Goal: Information Seeking & Learning: Learn about a topic

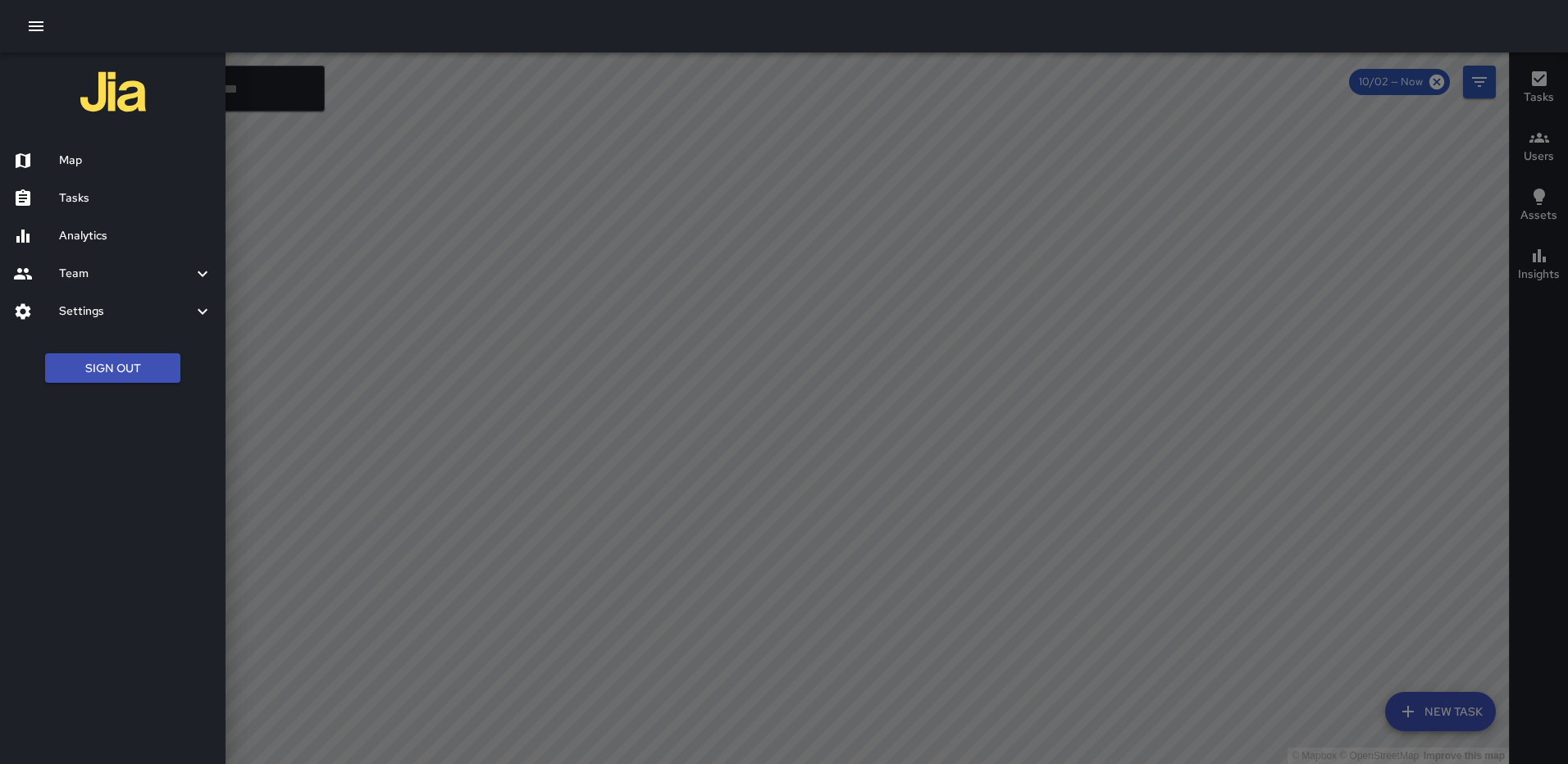
drag, startPoint x: 100, startPoint y: 203, endPoint x: 35, endPoint y: 34, distance: 181.1
click at [98, 199] on h6 "Tasks" at bounding box center [136, 199] width 153 height 18
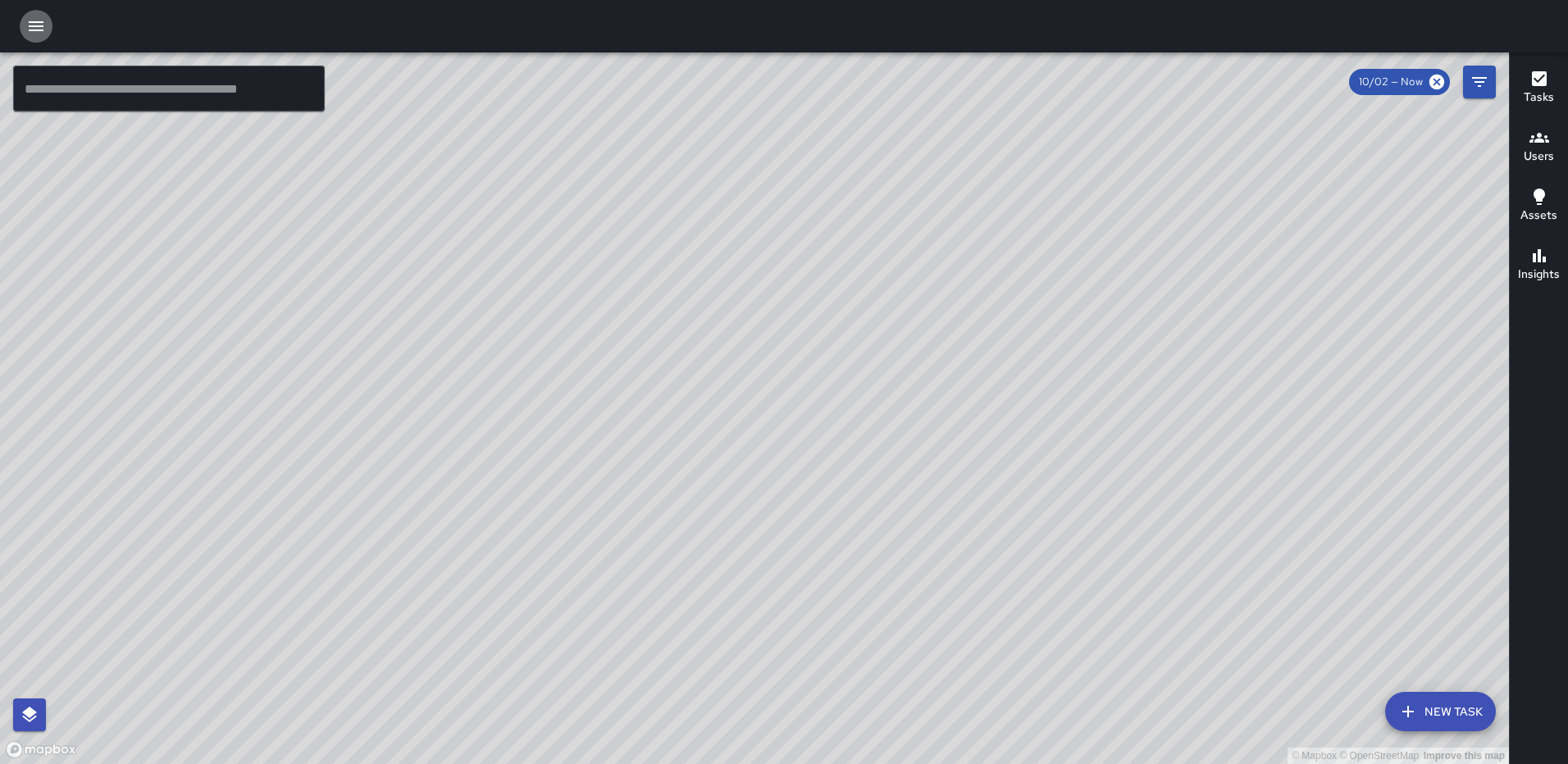
click at [33, 23] on icon "button" at bounding box center [35, 26] width 15 height 10
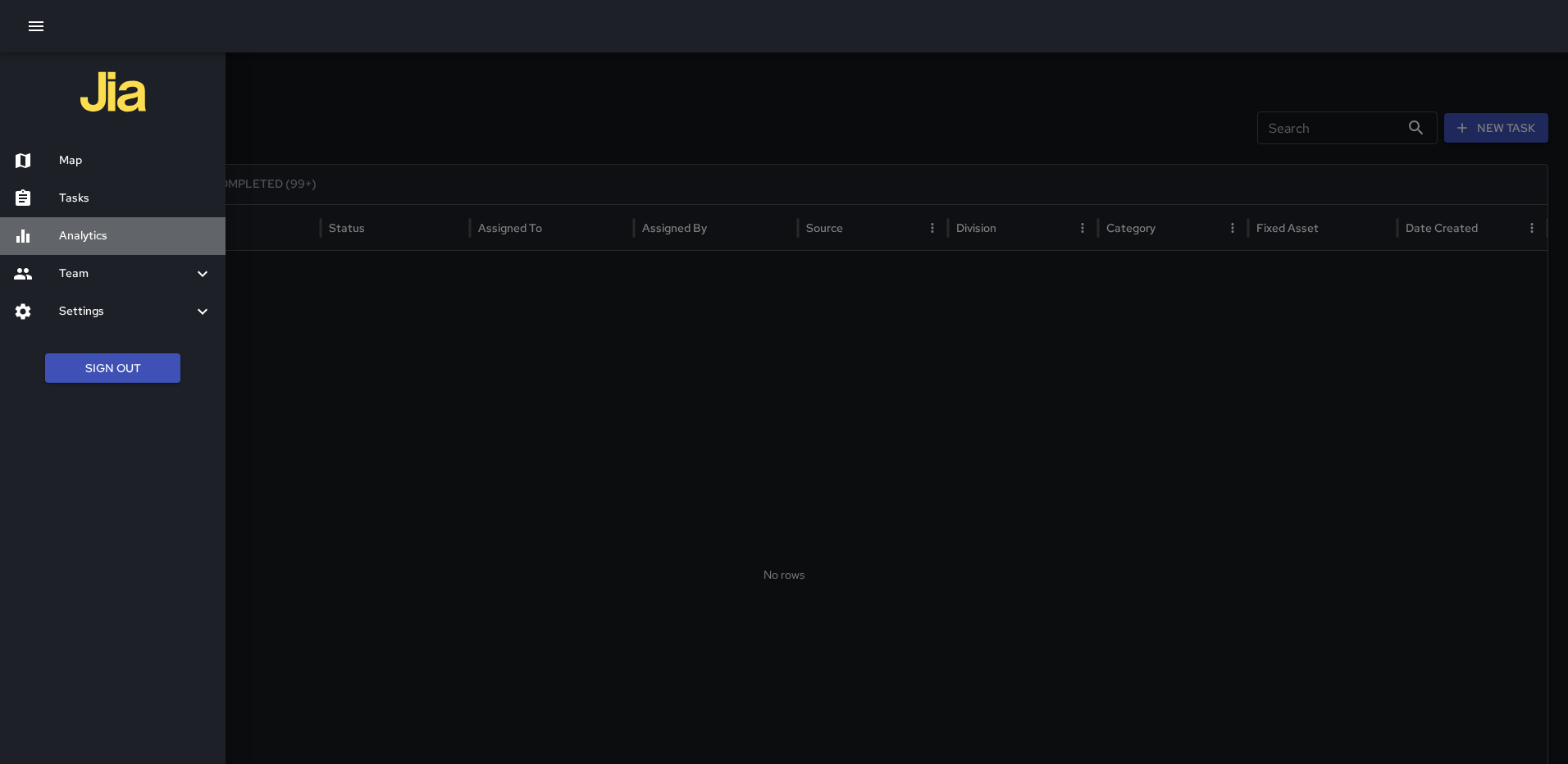
drag, startPoint x: 122, startPoint y: 236, endPoint x: 116, endPoint y: 228, distance: 10.0
click at [119, 231] on h6 "Analytics" at bounding box center [136, 236] width 153 height 18
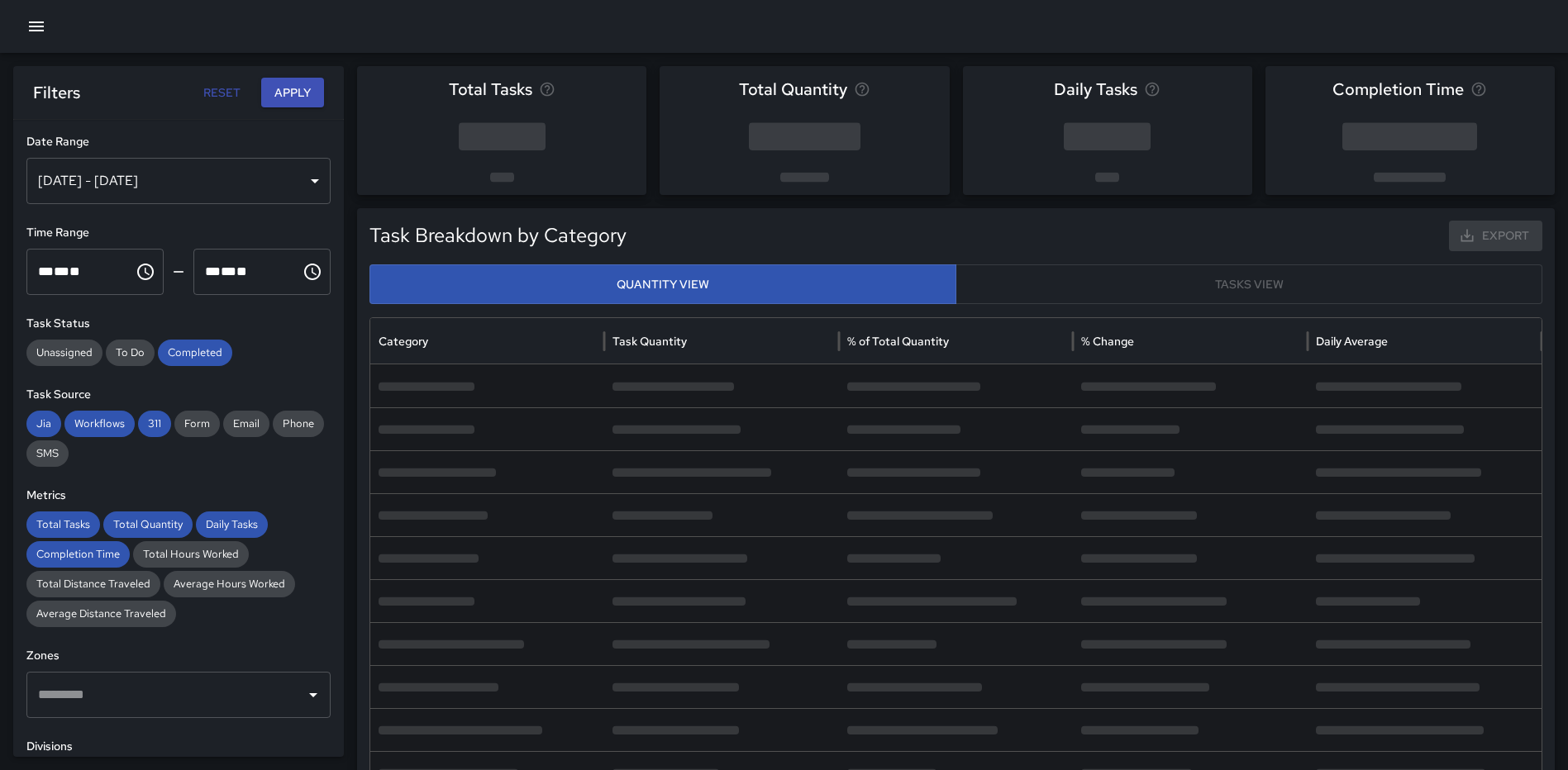
click at [280, 173] on div "[DATE] - [DATE]" at bounding box center [179, 181] width 304 height 46
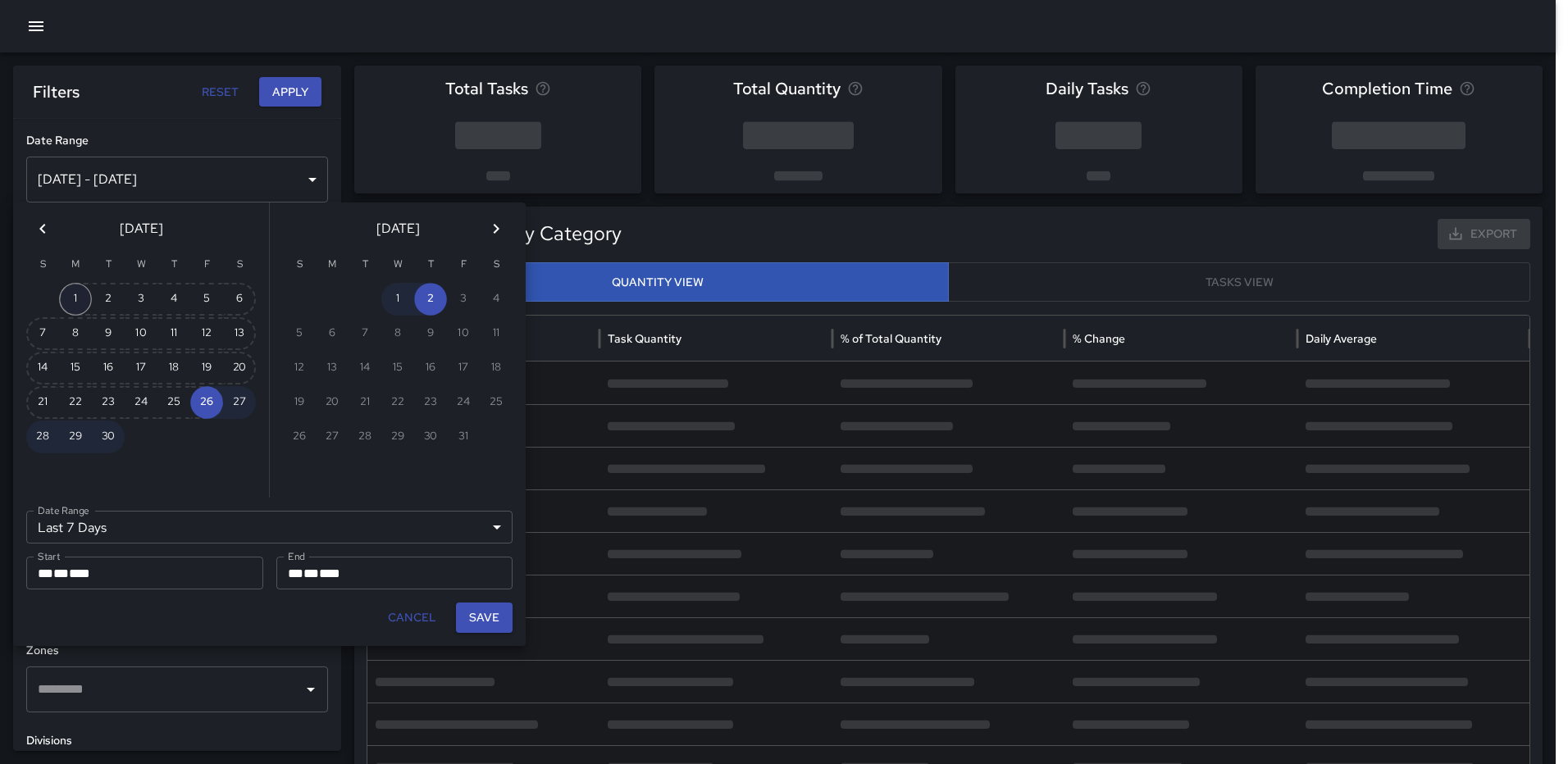
click at [68, 294] on button "1" at bounding box center [75, 299] width 33 height 33
type input "******"
type input "**********"
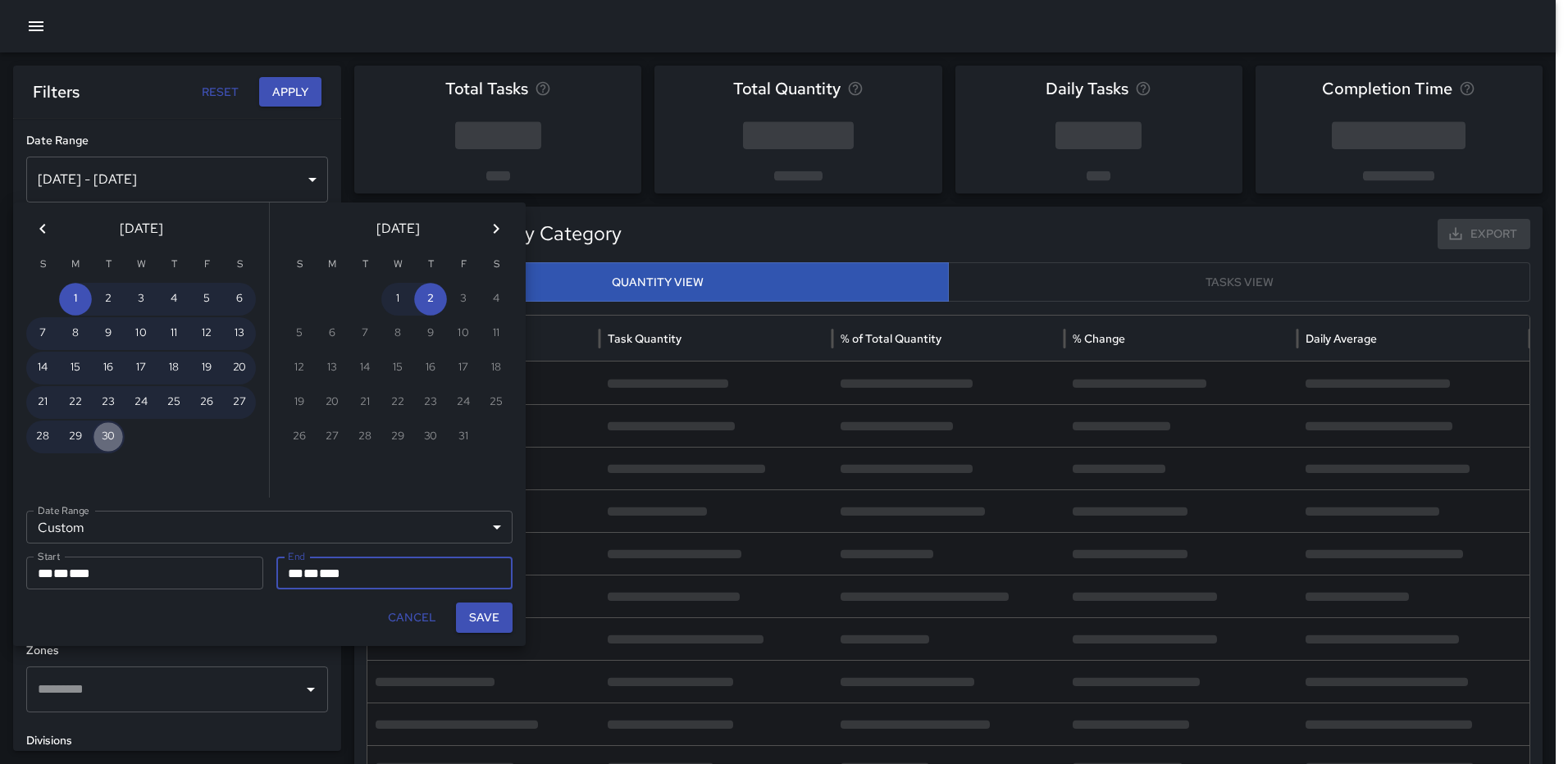
click at [100, 440] on button "30" at bounding box center [108, 437] width 33 height 33
type input "**********"
click at [490, 612] on button "Save" at bounding box center [484, 618] width 57 height 30
type input "**********"
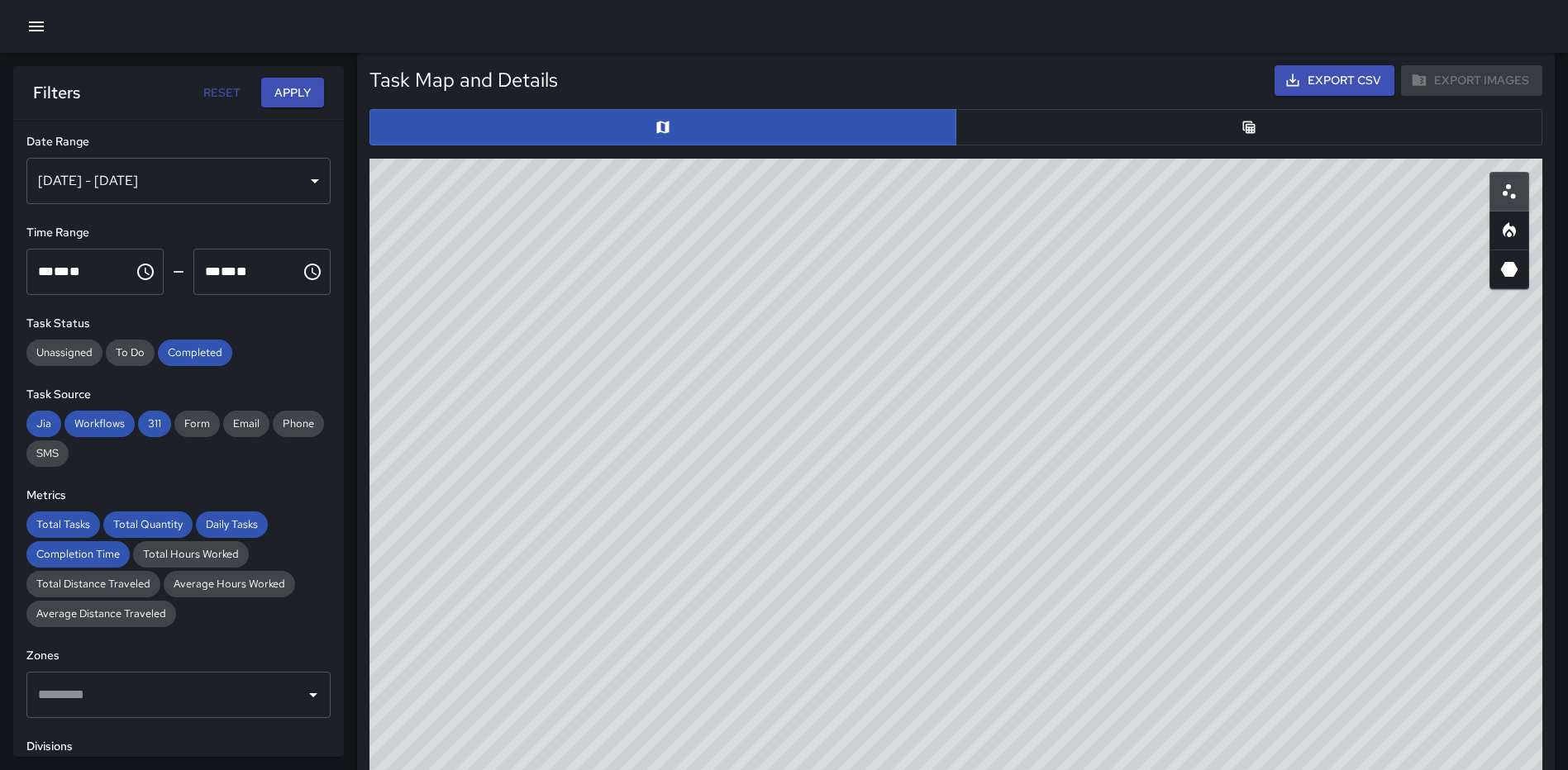
scroll to position [791, 0]
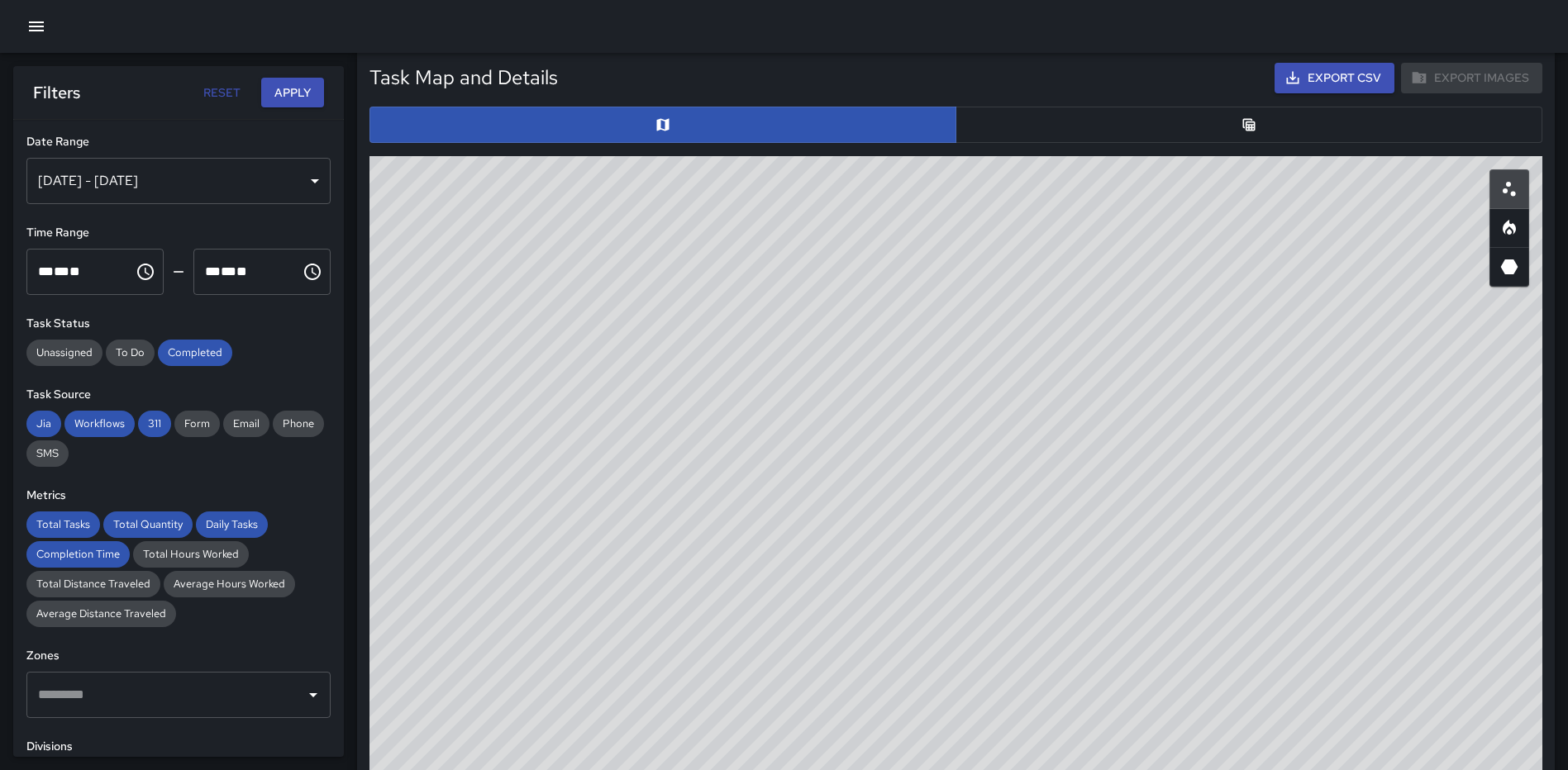
click at [1252, 134] on button "button" at bounding box center [1248, 124] width 587 height 37
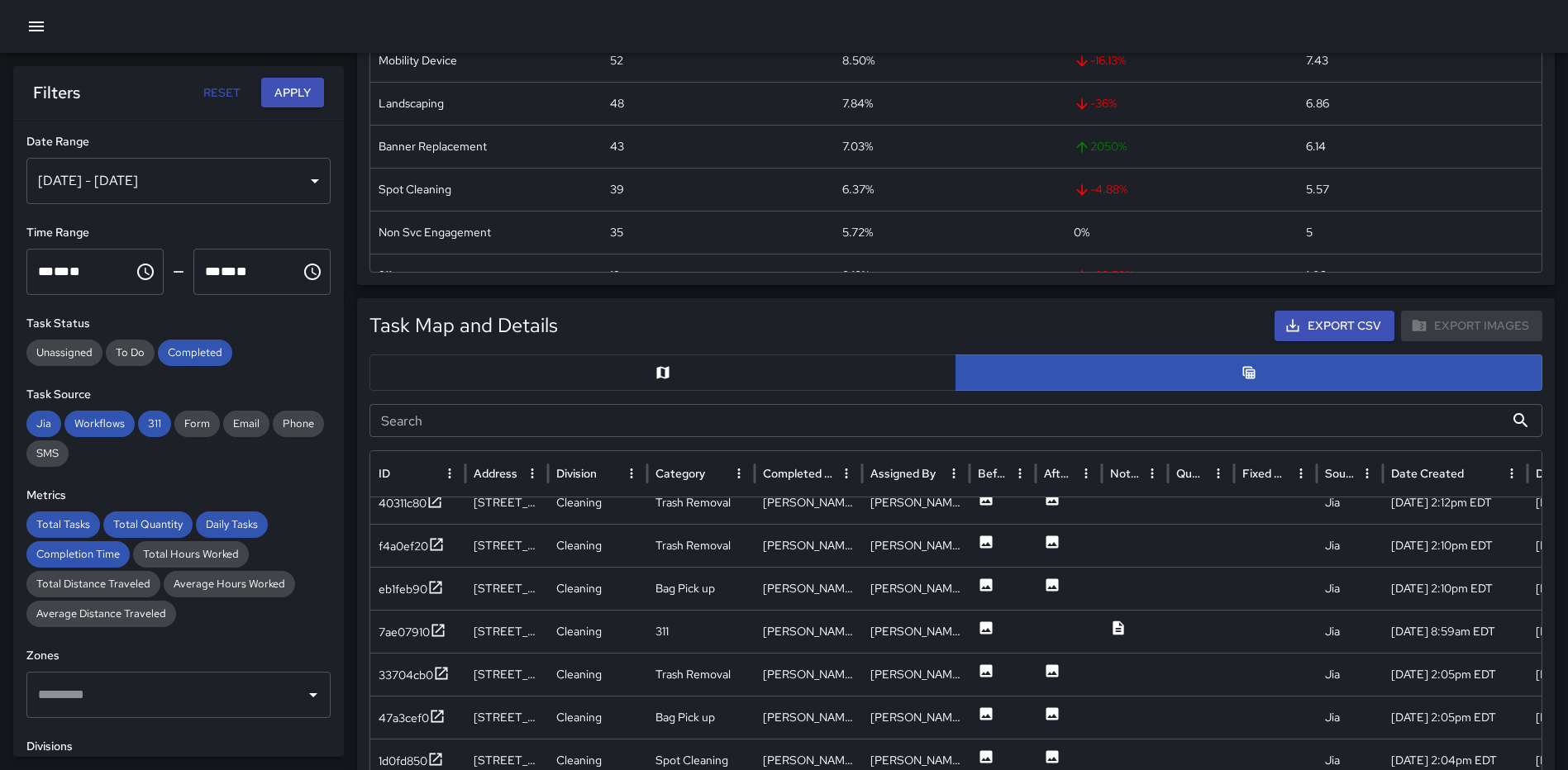
scroll to position [0, 0]
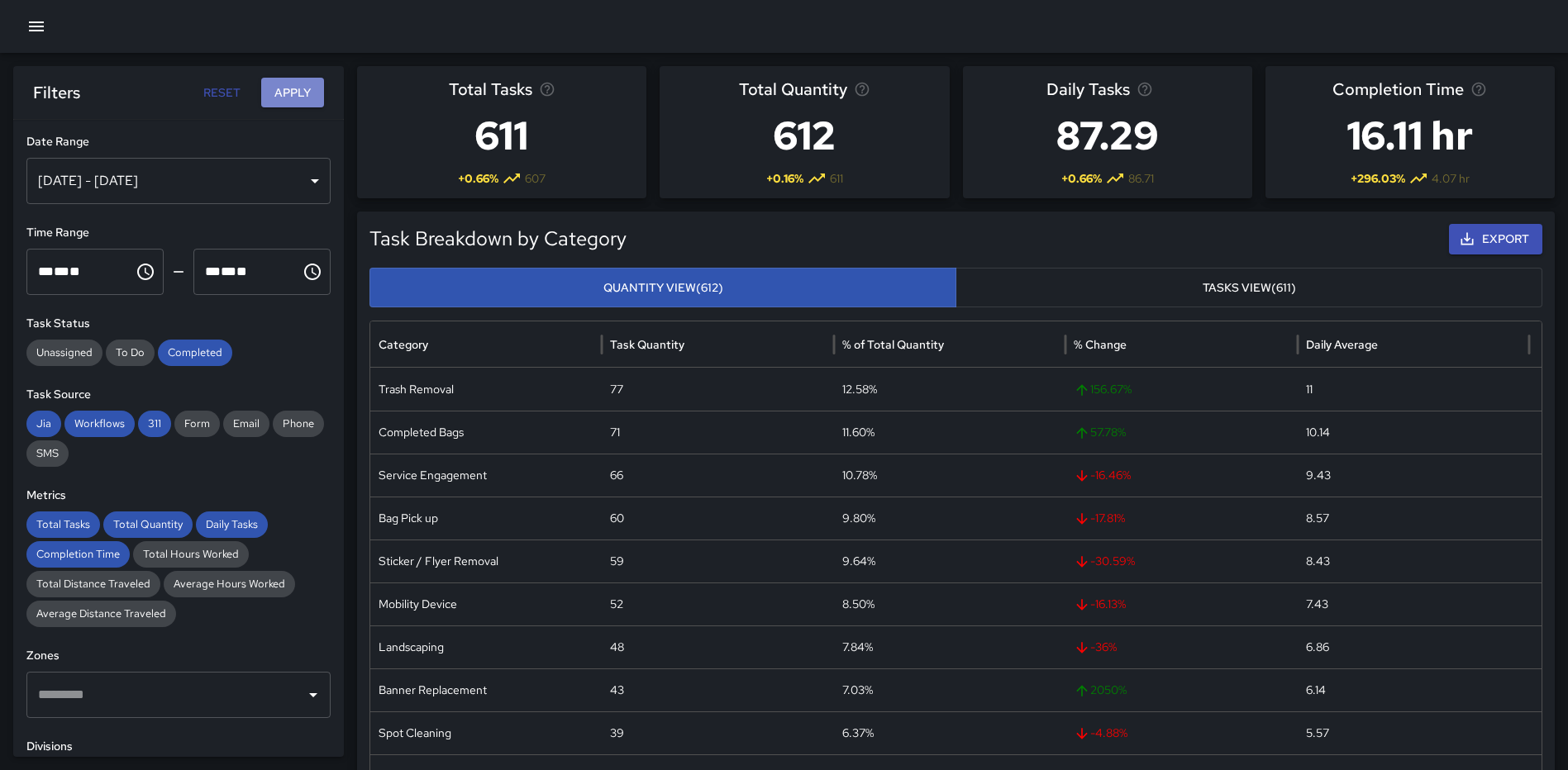
click at [281, 92] on button "Apply" at bounding box center [292, 93] width 63 height 30
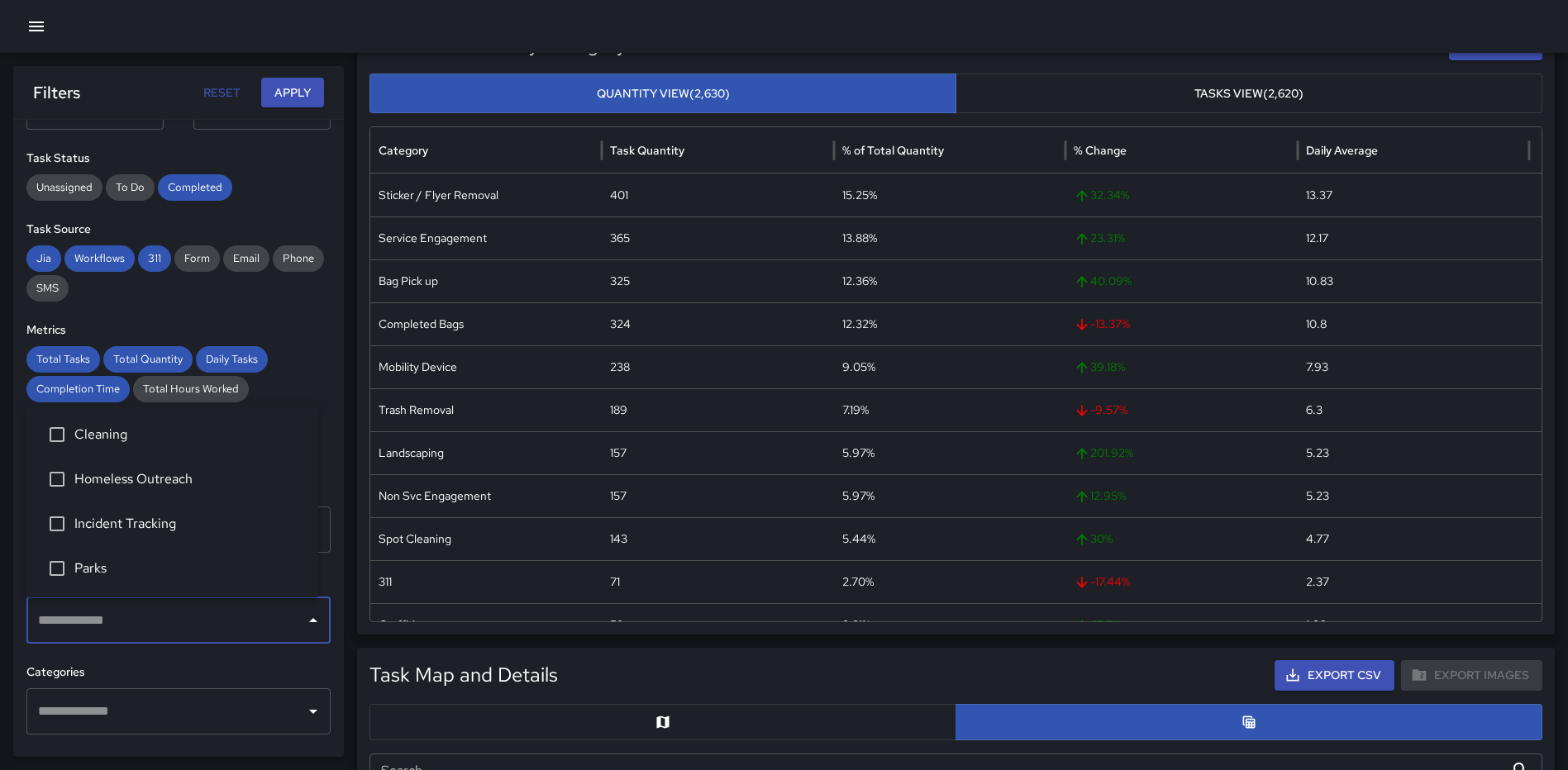
click at [167, 629] on input "text" at bounding box center [166, 620] width 264 height 31
click at [111, 439] on span "Cleaning" at bounding box center [189, 435] width 231 height 20
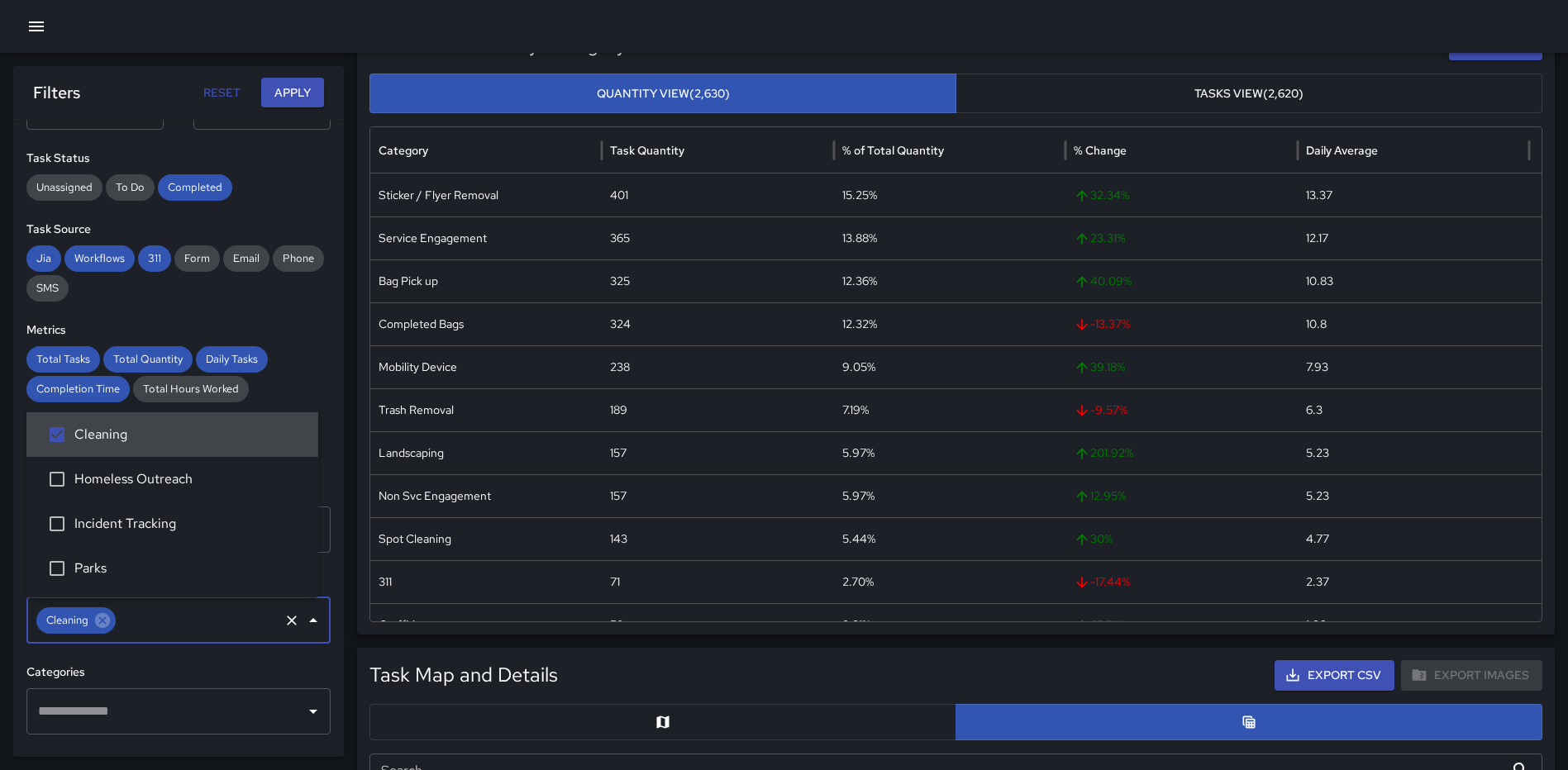
click at [272, 91] on button "Apply" at bounding box center [292, 93] width 63 height 30
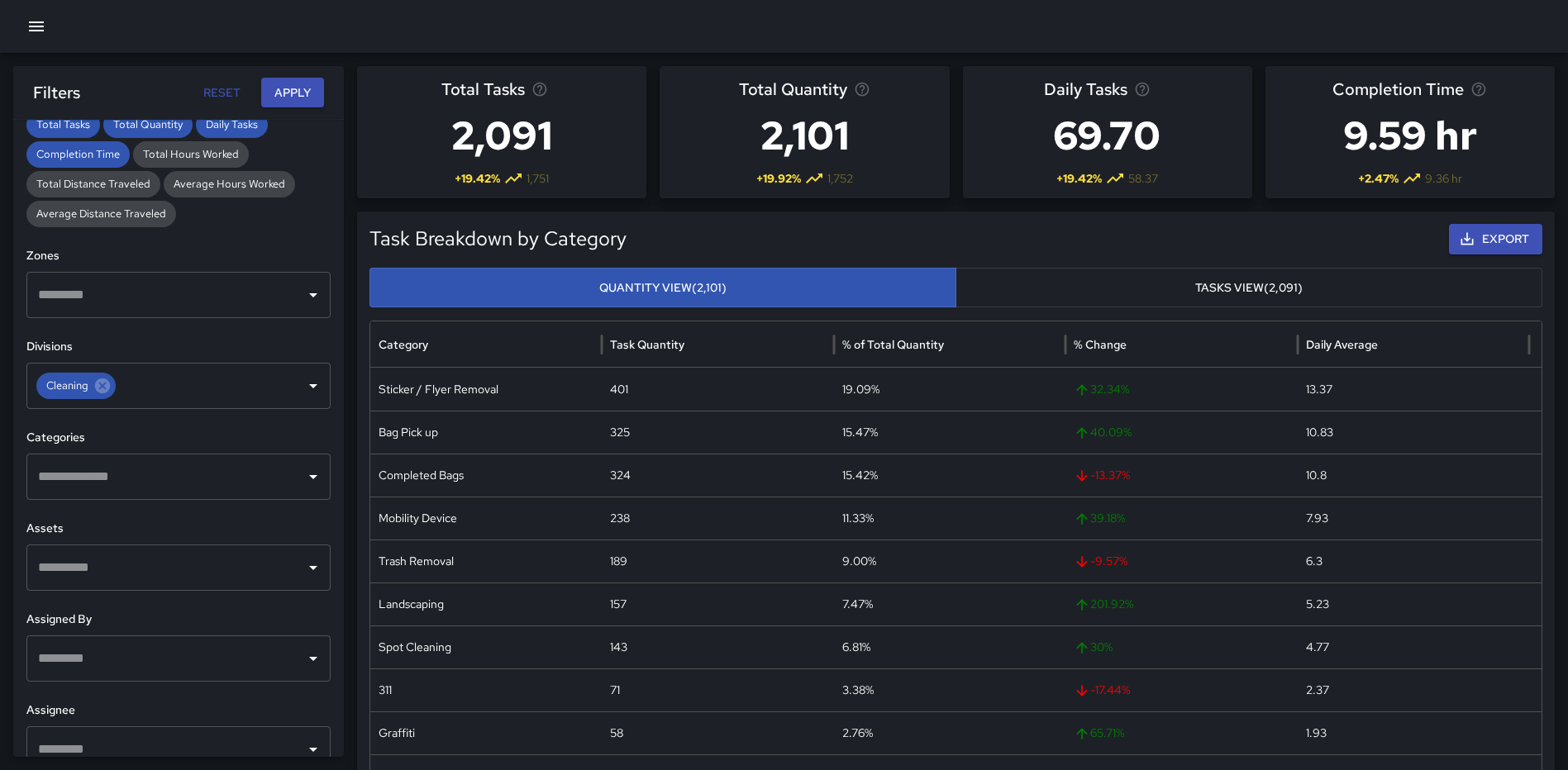
scroll to position [403, 0]
click at [176, 459] on input "text" at bounding box center [166, 473] width 264 height 31
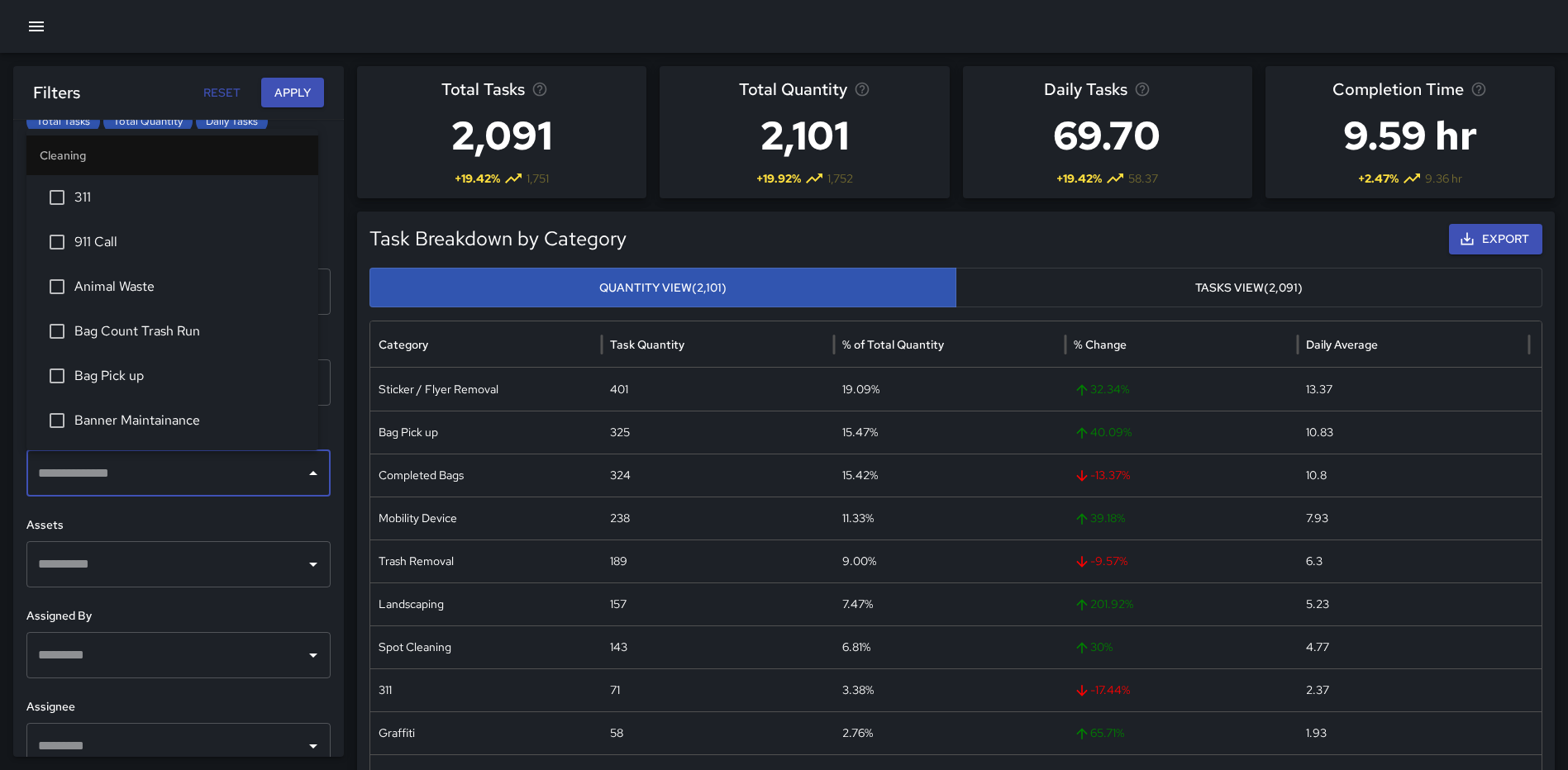
click at [140, 375] on span "Bag Pick up" at bounding box center [189, 376] width 231 height 20
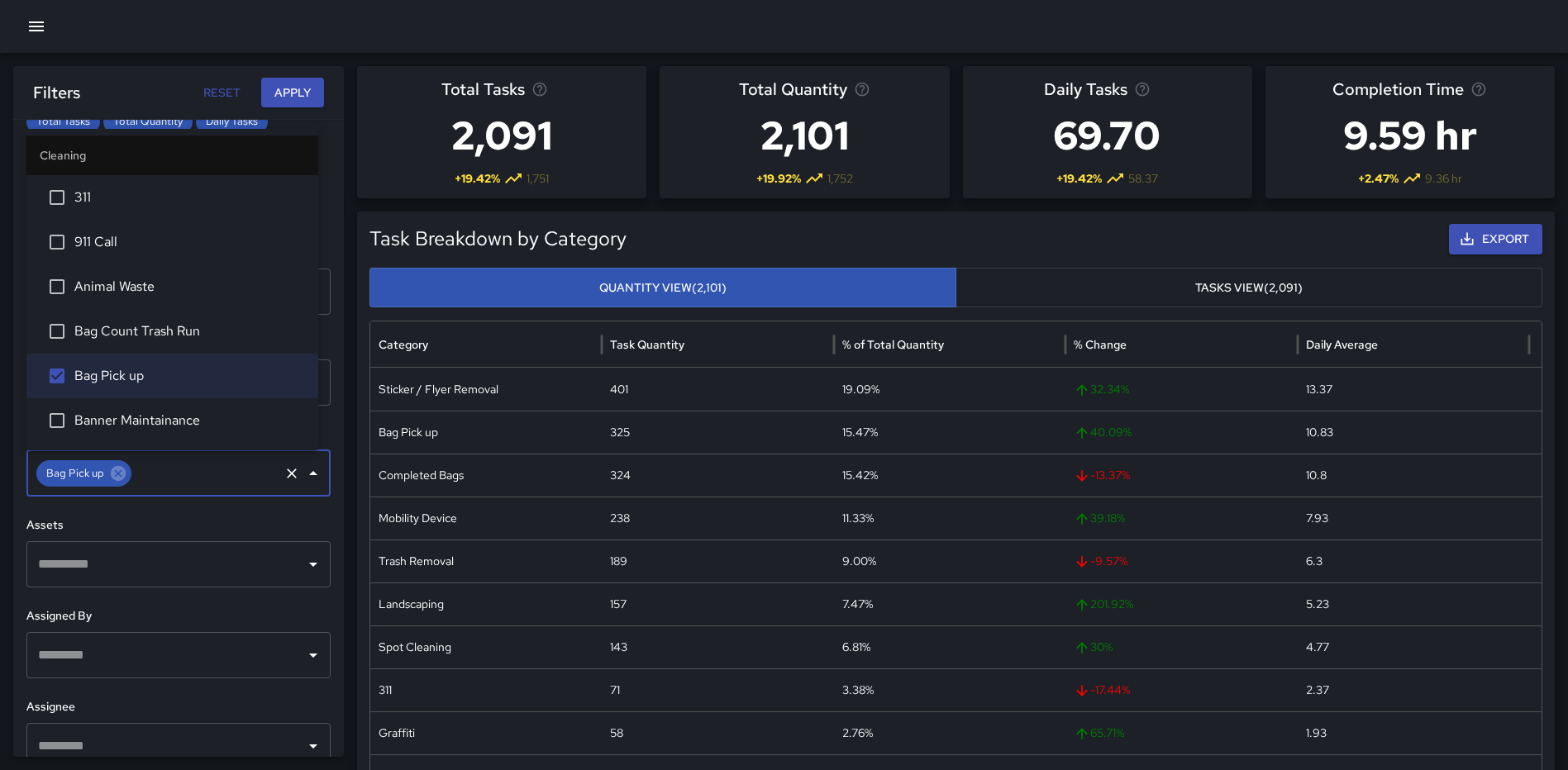
click at [157, 324] on span "Bag Count Trash Run" at bounding box center [189, 331] width 231 height 20
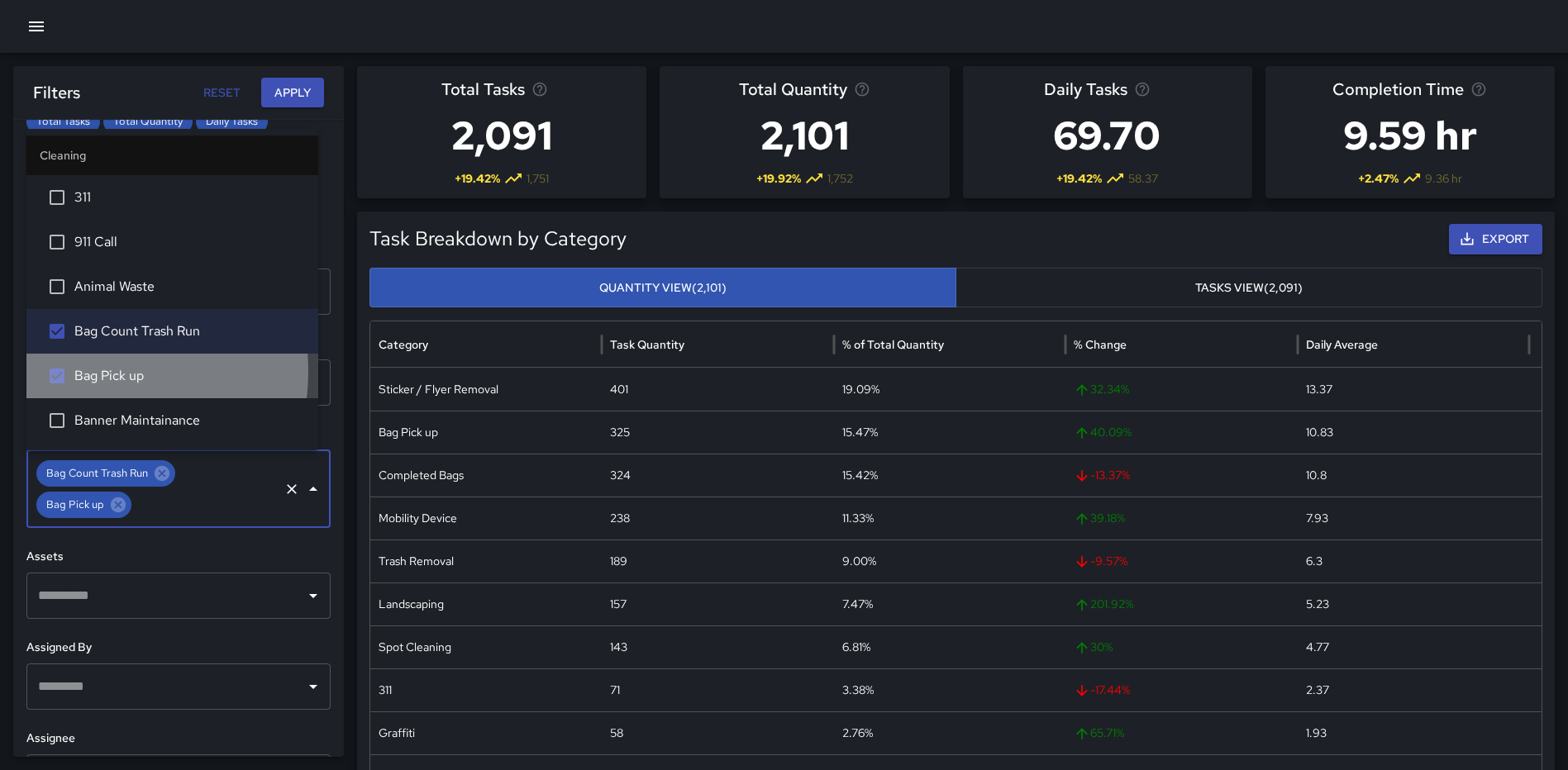
click at [76, 371] on span "Bag Pick up" at bounding box center [189, 376] width 231 height 20
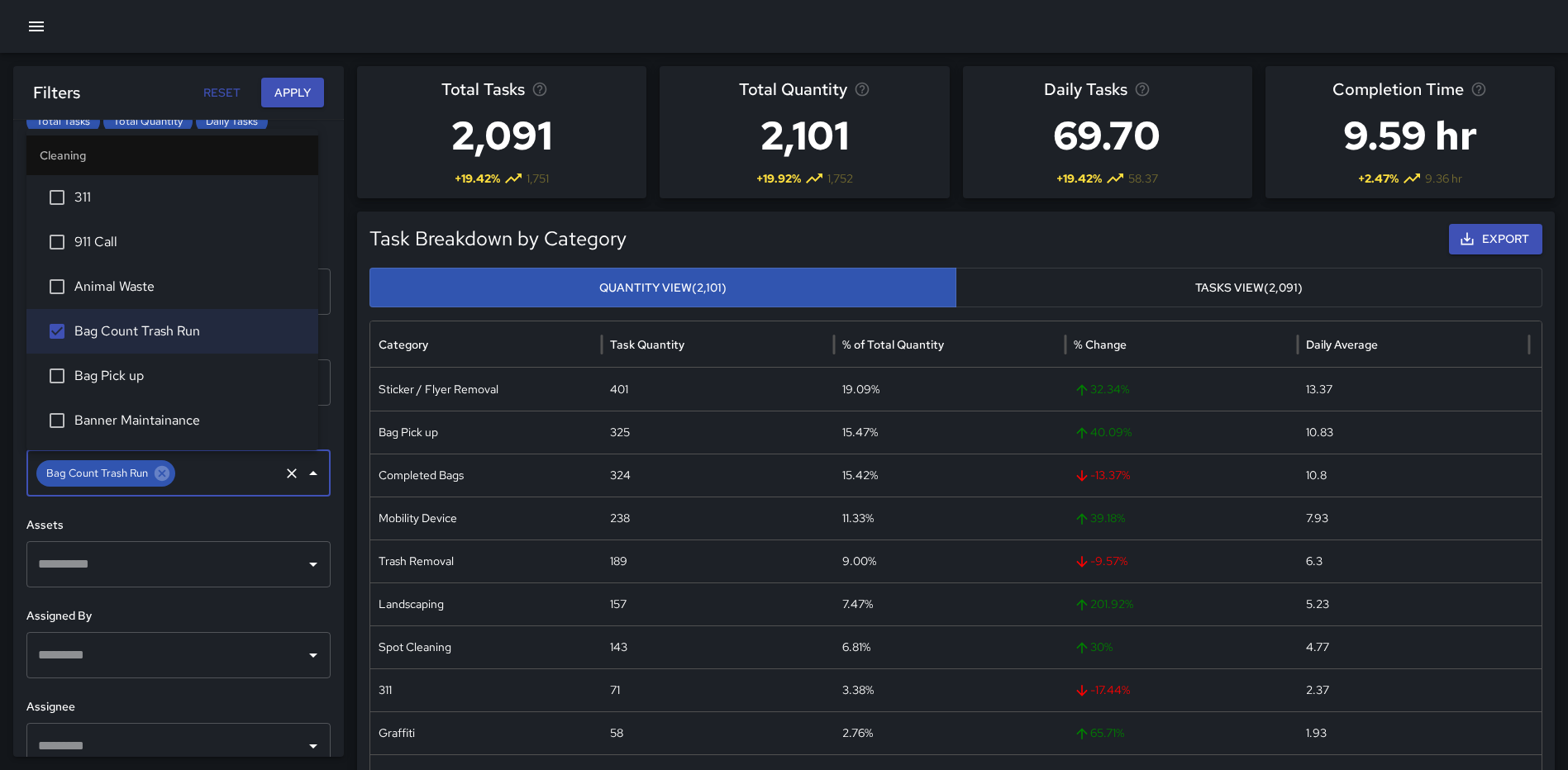
click at [272, 83] on button "Apply" at bounding box center [292, 93] width 63 height 30
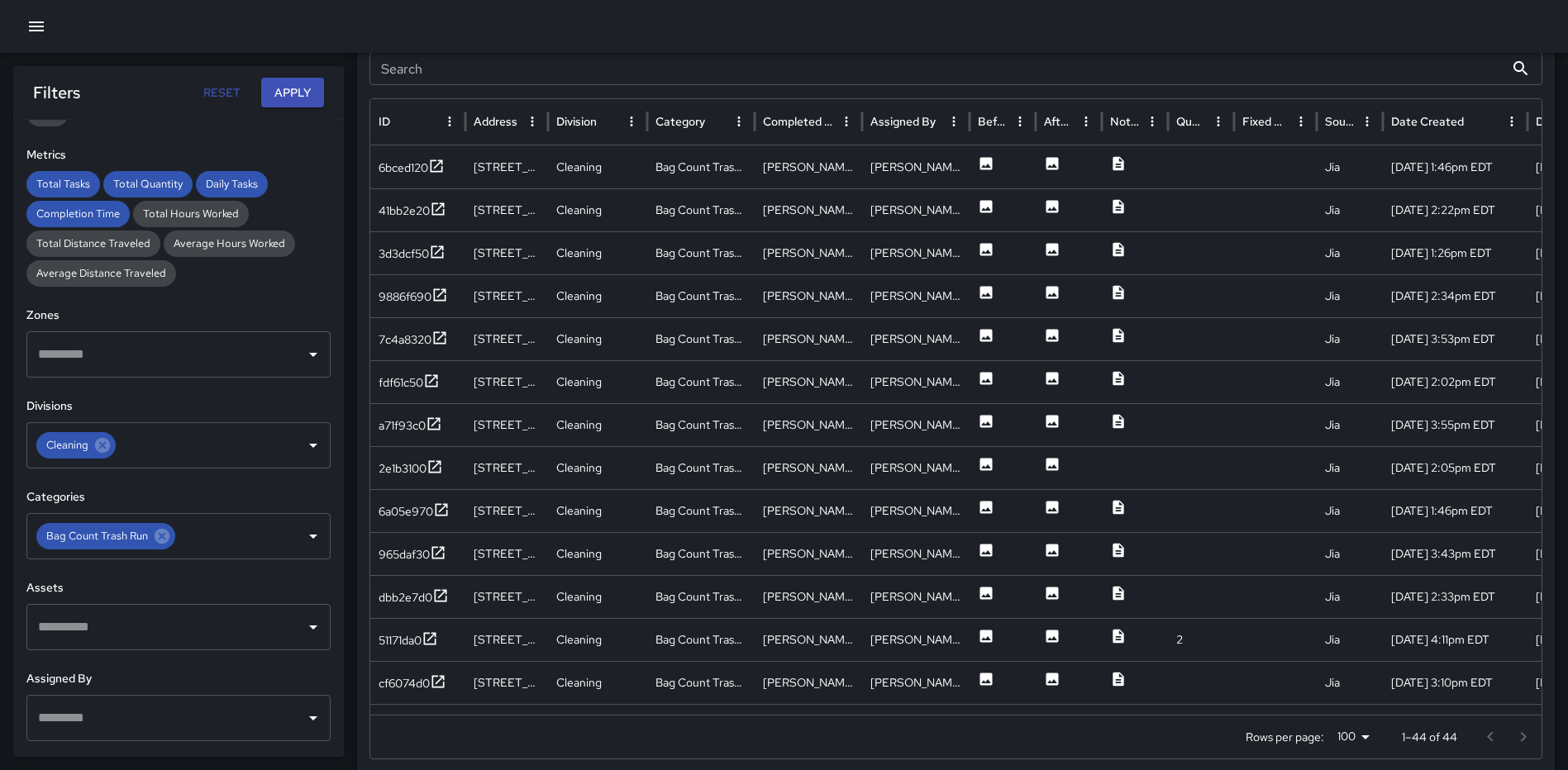
scroll to position [321, 0]
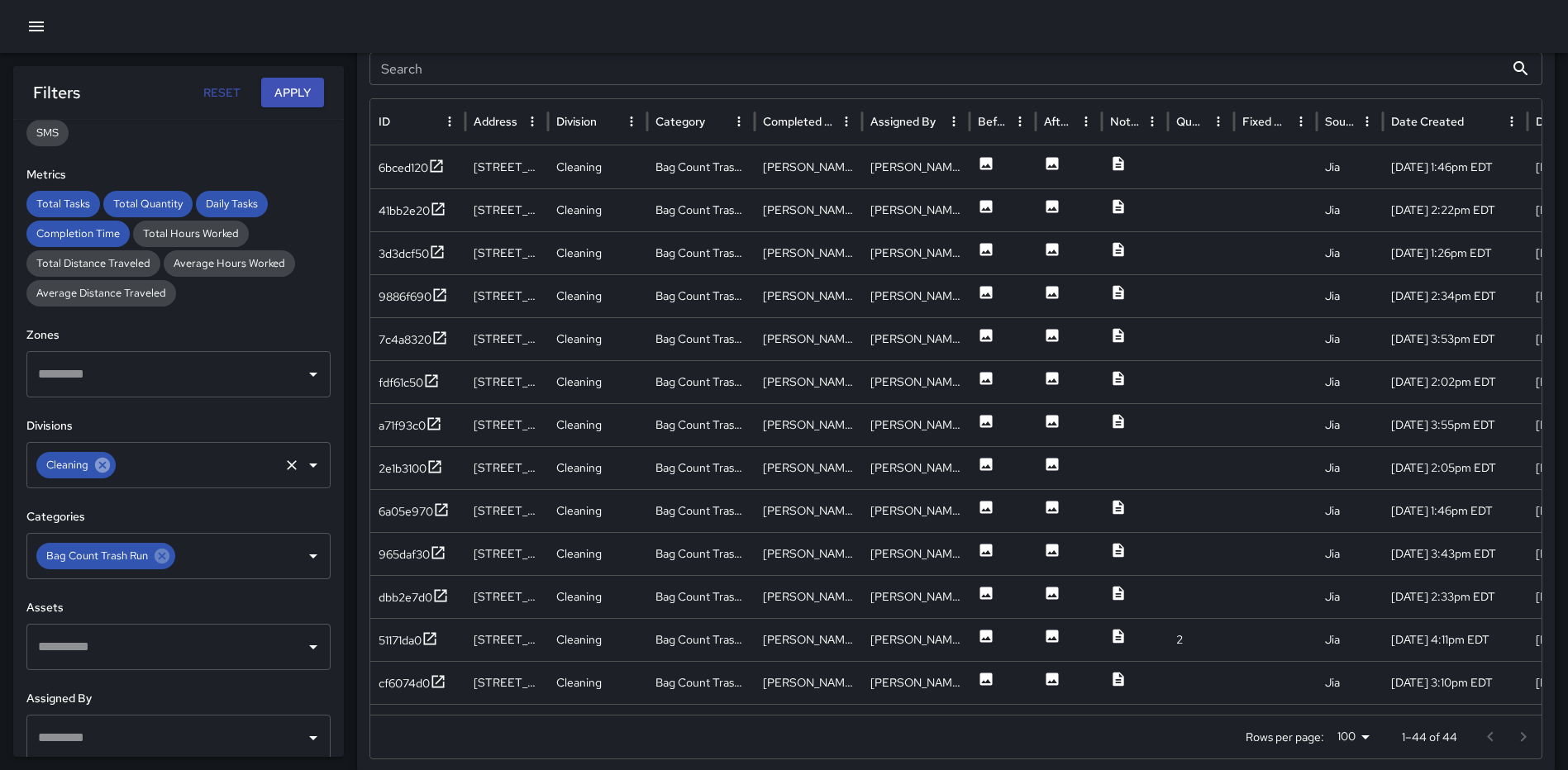
click at [104, 465] on icon at bounding box center [103, 465] width 18 height 18
click at [308, 465] on icon "Open" at bounding box center [314, 465] width 20 height 20
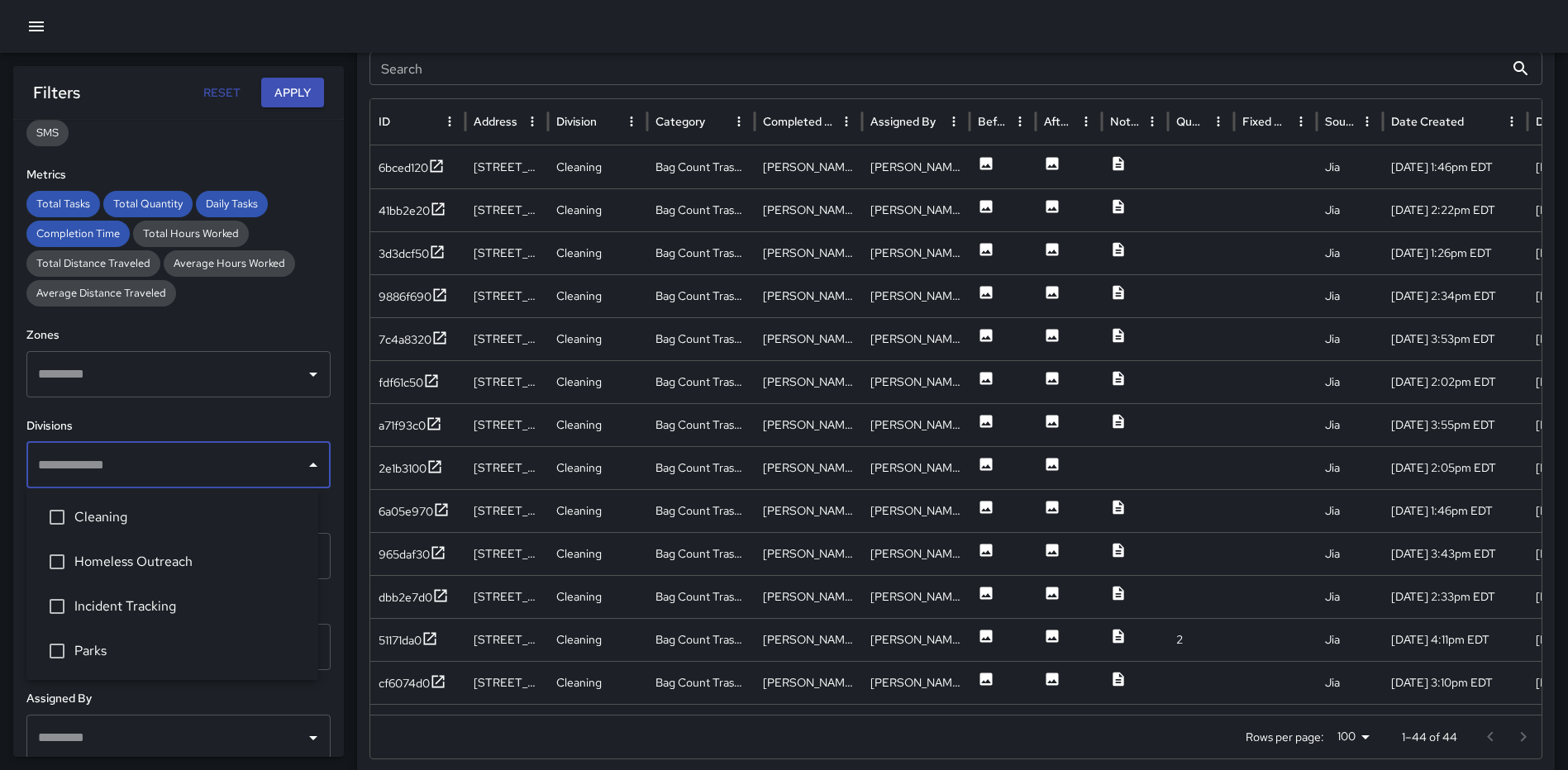
click at [138, 554] on span "Homeless Outreach" at bounding box center [189, 562] width 231 height 20
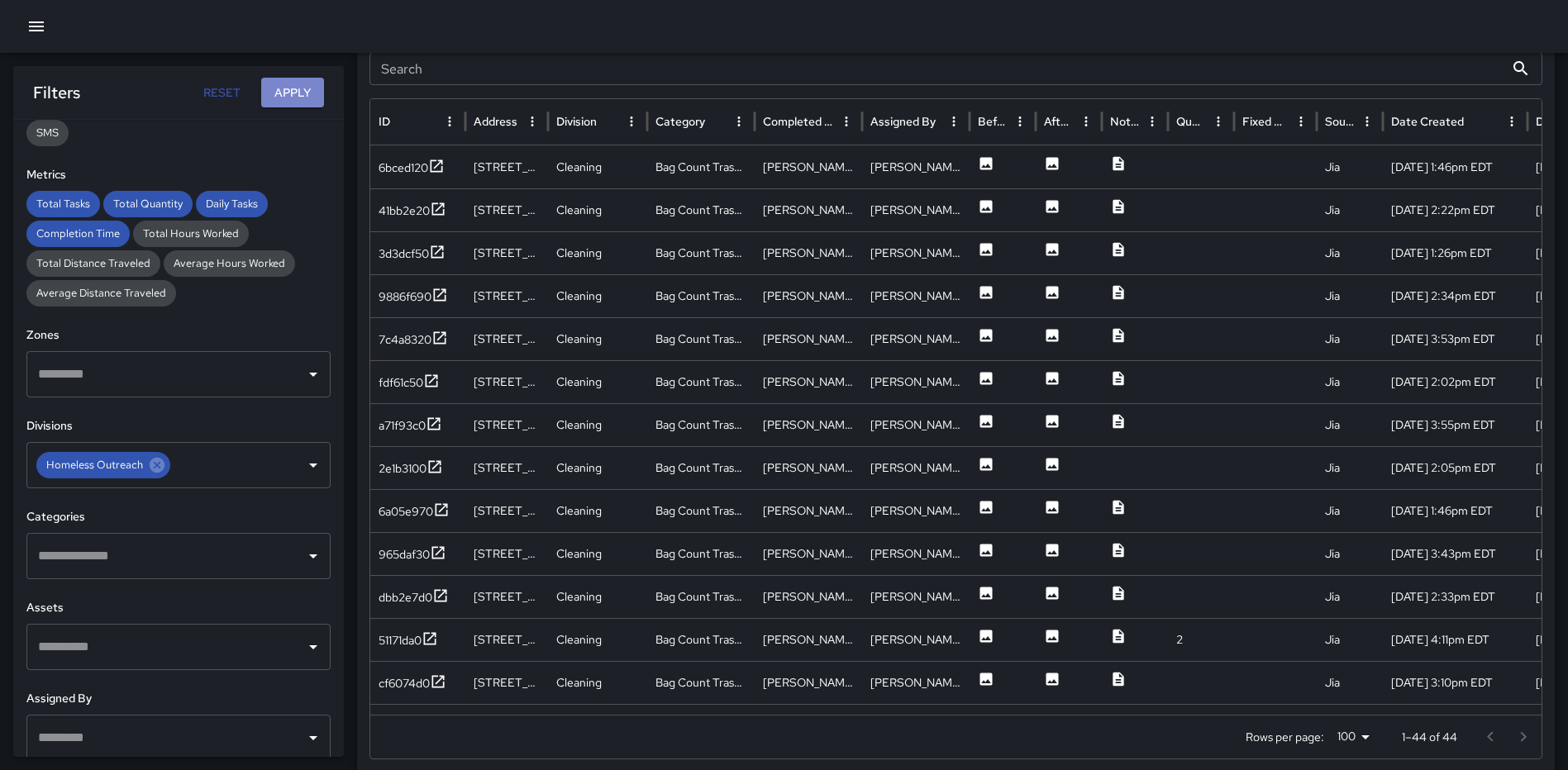
click at [298, 83] on button "Apply" at bounding box center [292, 93] width 63 height 30
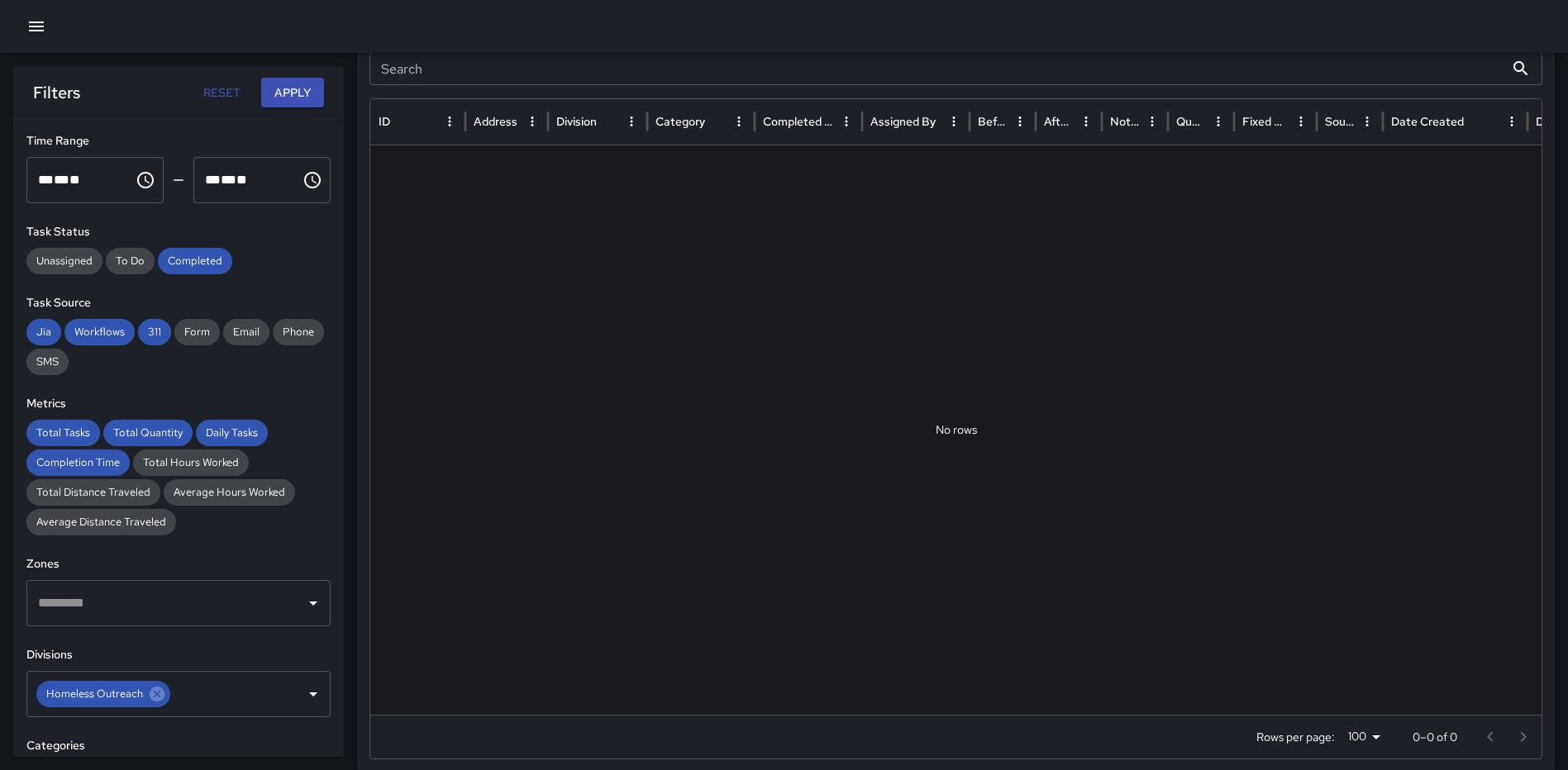
scroll to position [0, 0]
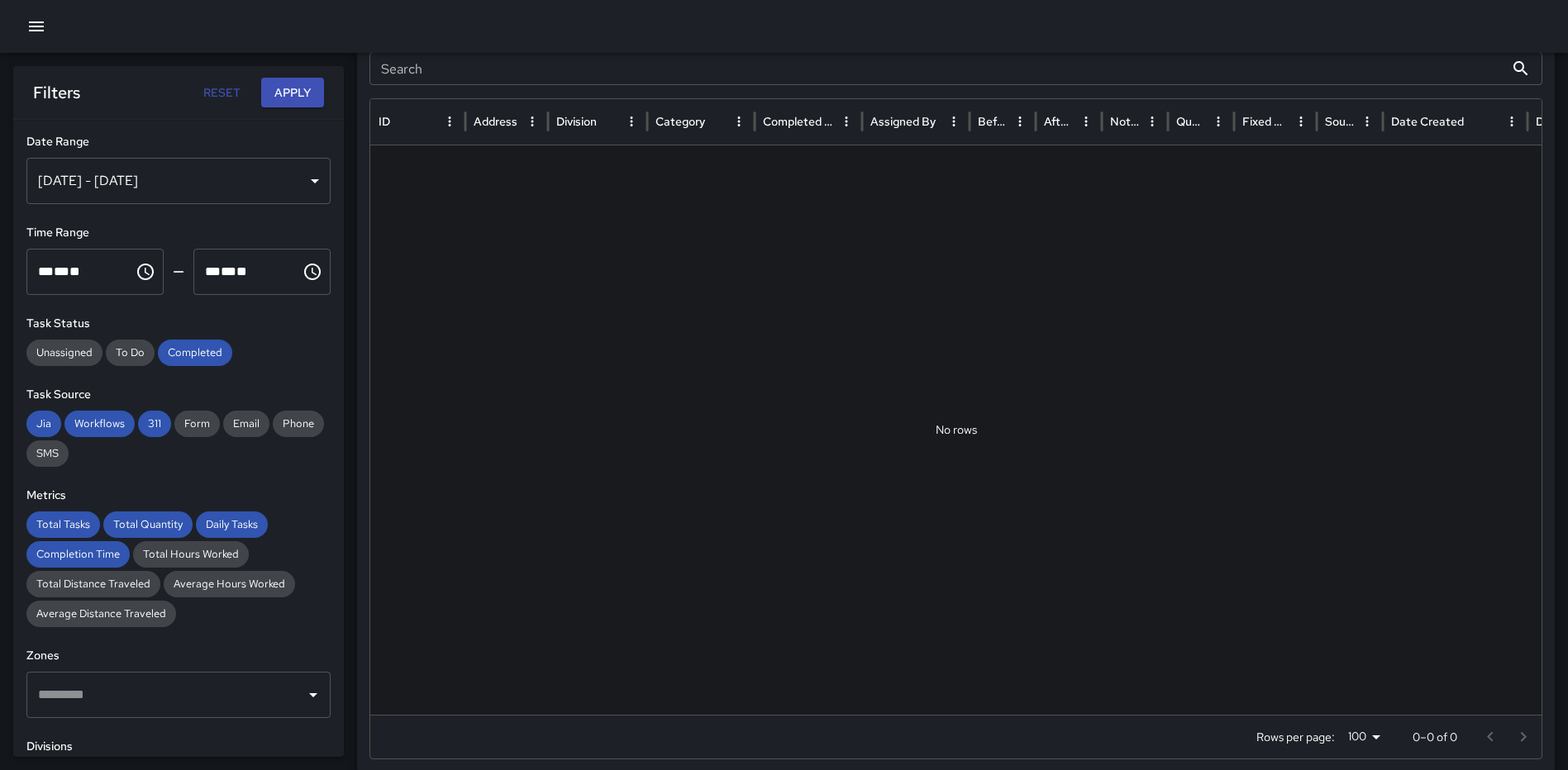
click at [290, 96] on button "Apply" at bounding box center [292, 93] width 63 height 30
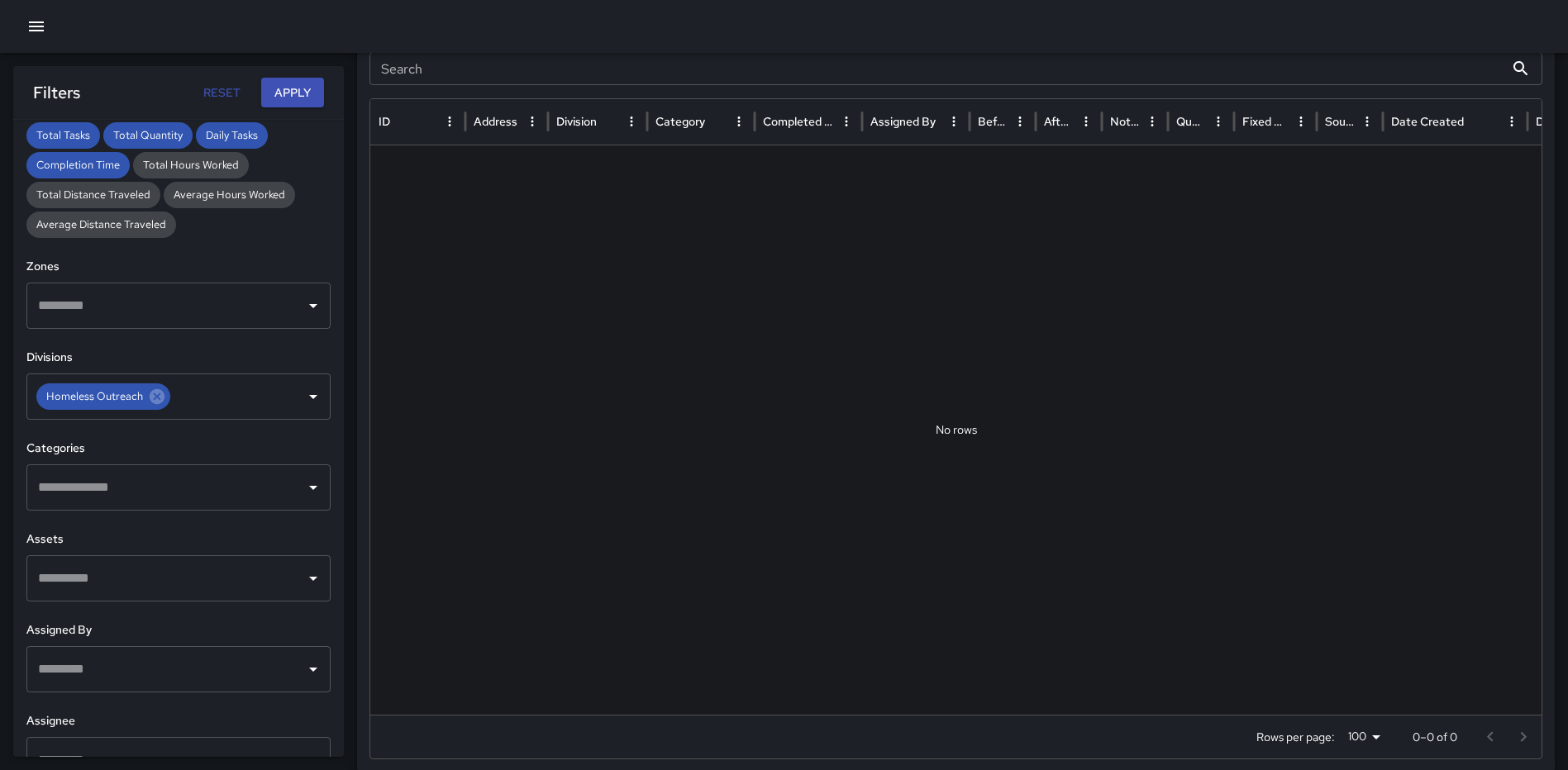
scroll to position [429, 0]
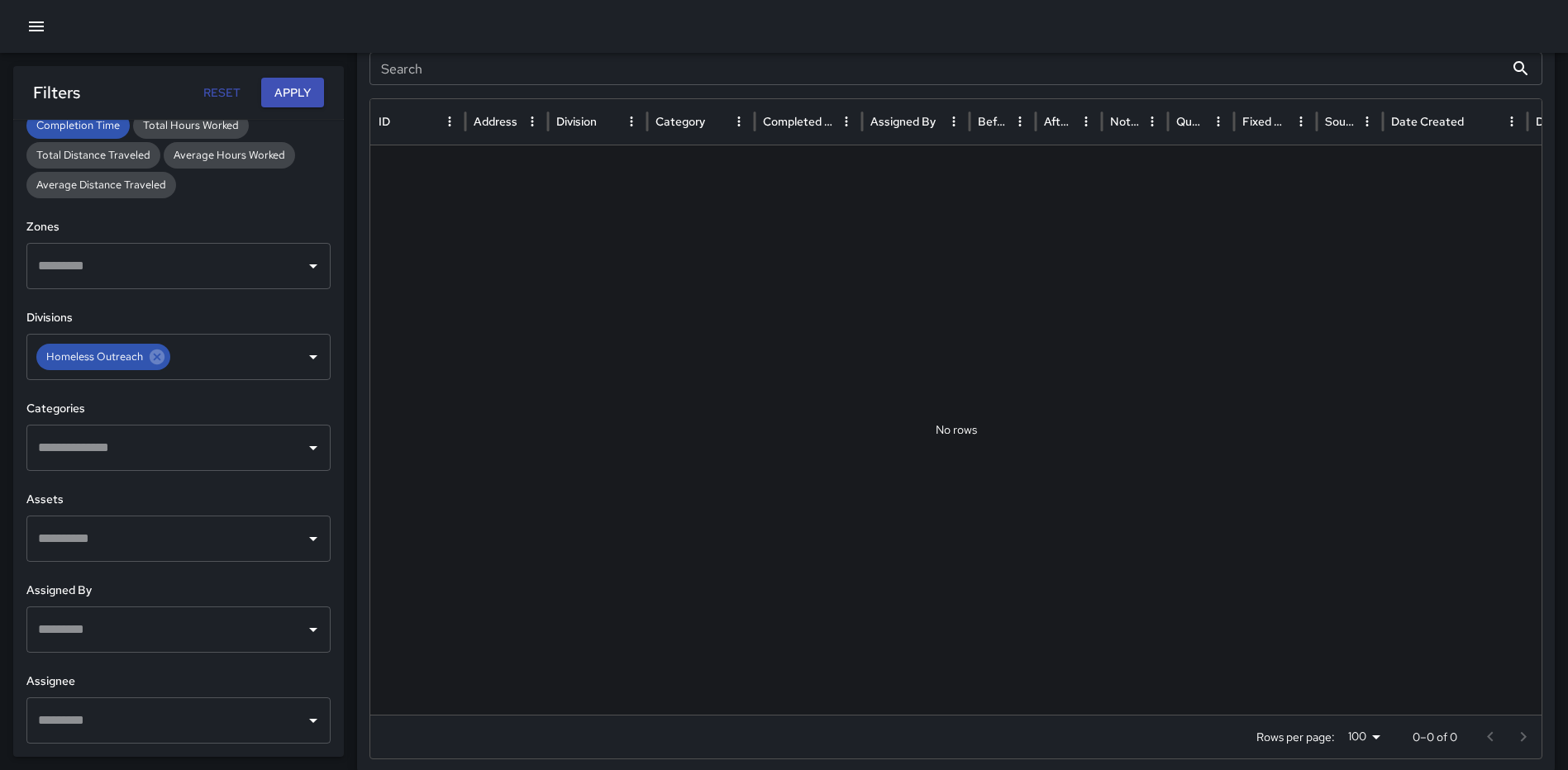
click at [278, 86] on button "Apply" at bounding box center [292, 93] width 63 height 30
click at [38, 29] on icon "button" at bounding box center [36, 26] width 15 height 10
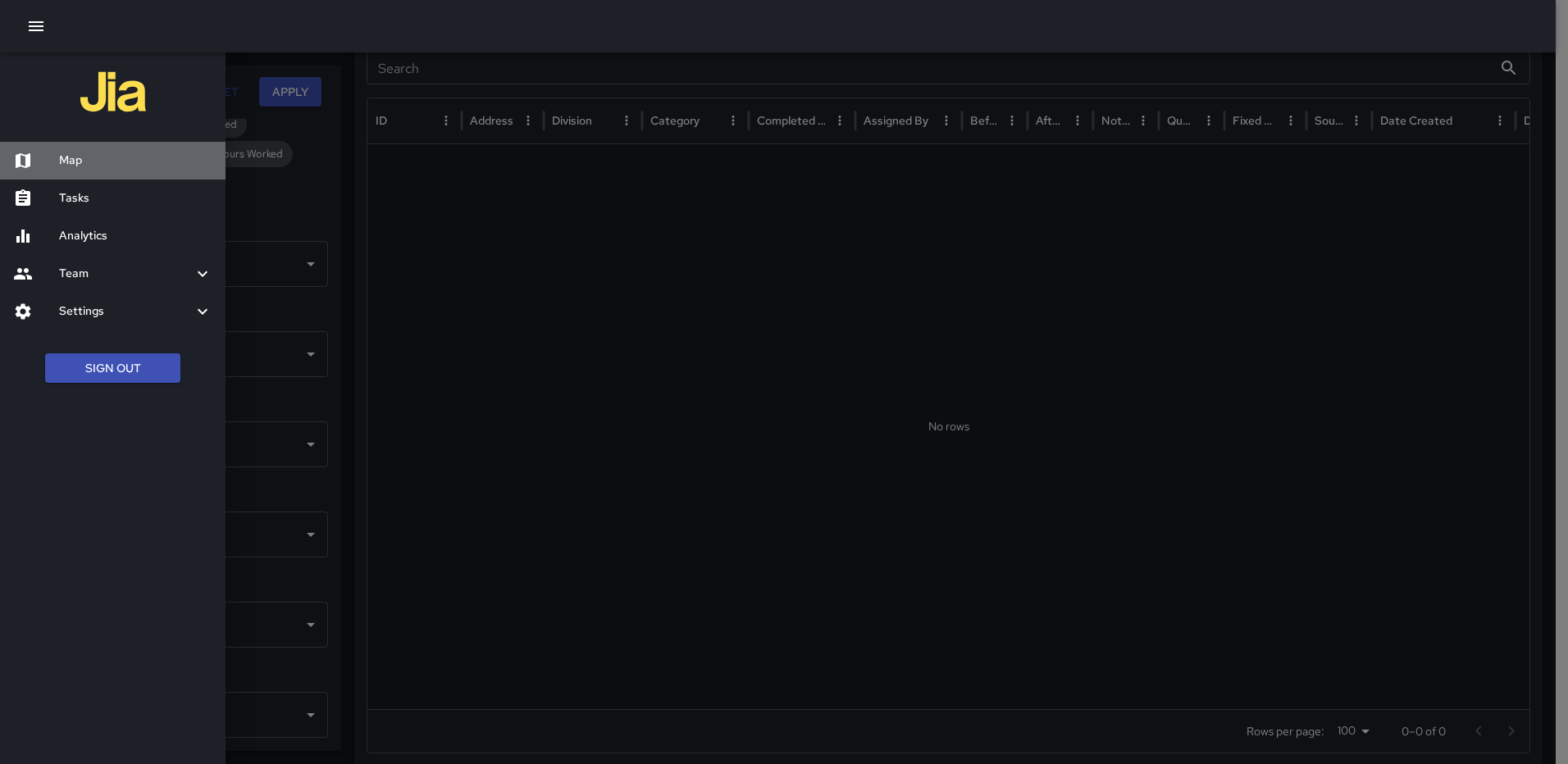
drag, startPoint x: 72, startPoint y: 165, endPoint x: 535, endPoint y: 176, distance: 463.1
click at [71, 164] on h6 "Map" at bounding box center [136, 160] width 153 height 18
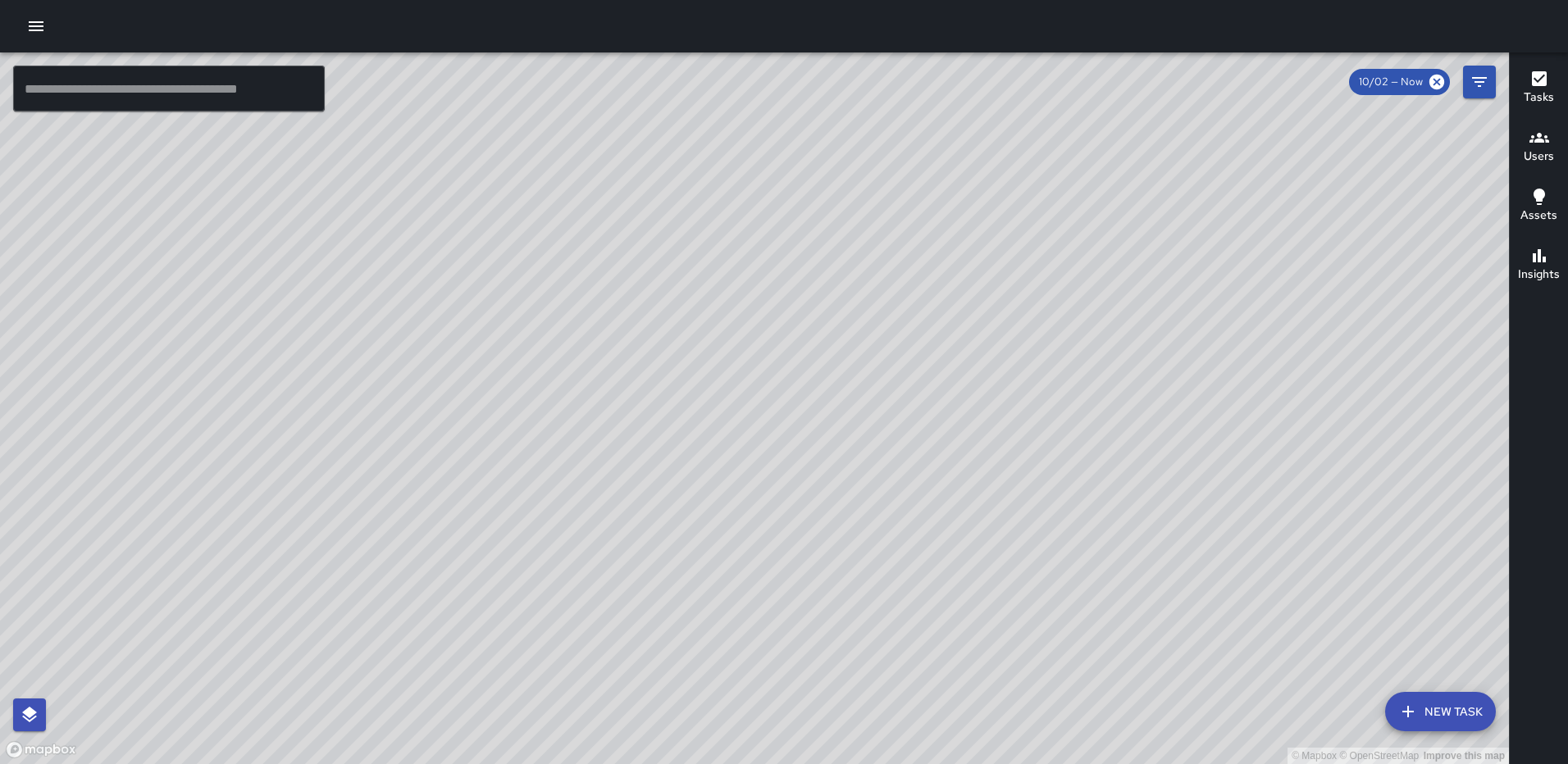
click at [29, 26] on icon "button" at bounding box center [35, 26] width 15 height 10
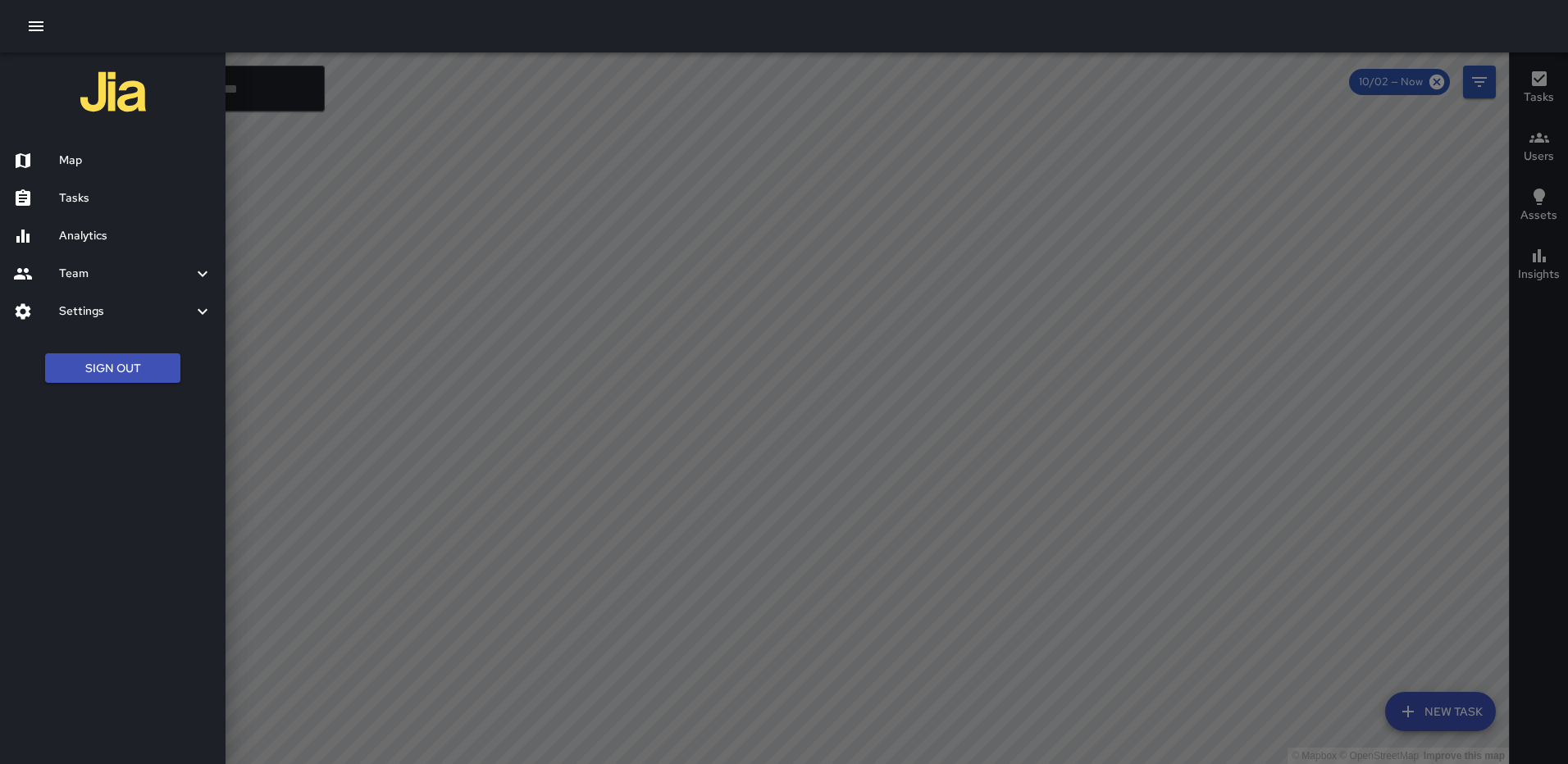
click at [82, 229] on h6 "Analytics" at bounding box center [136, 236] width 153 height 18
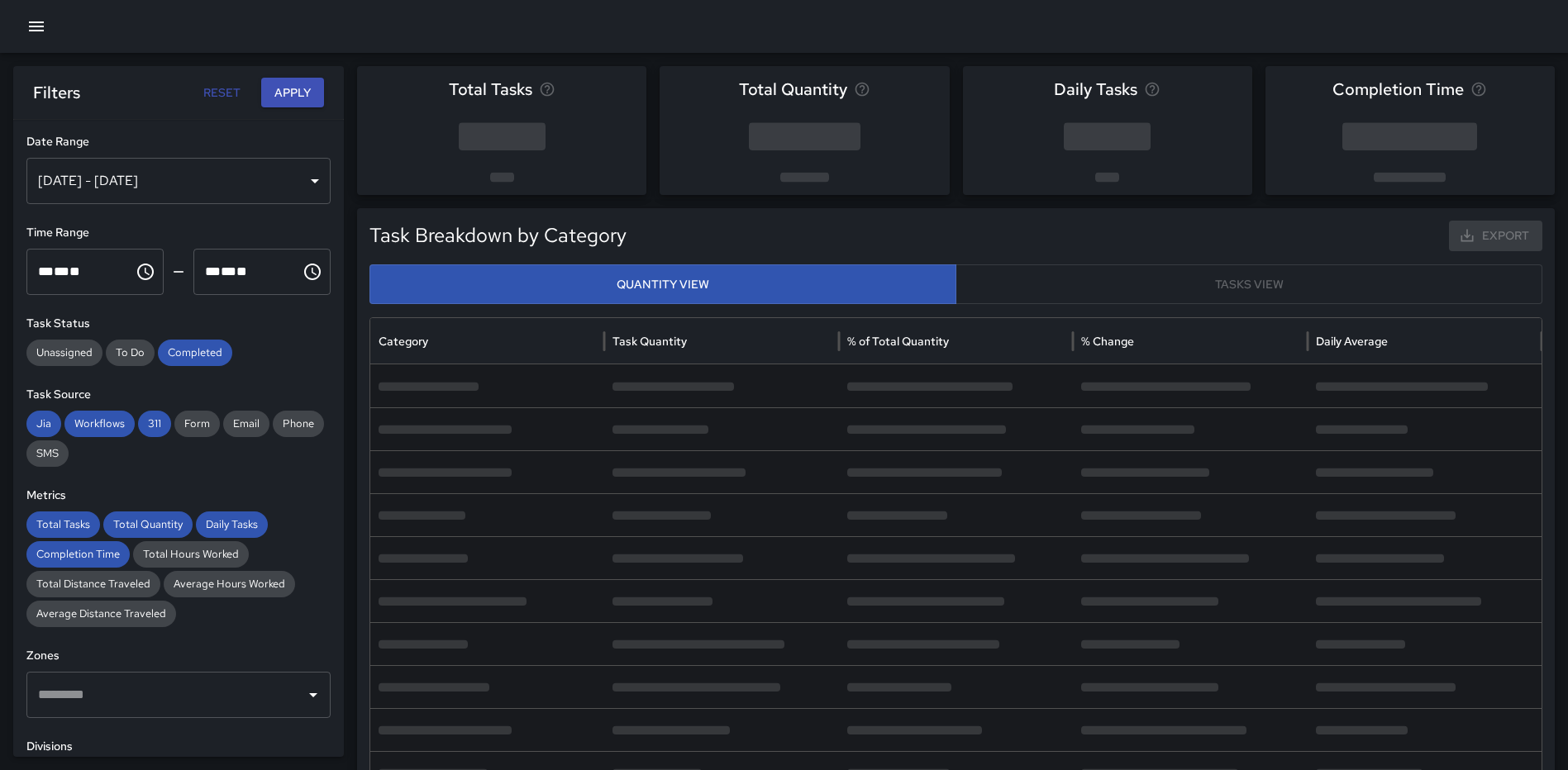
click at [236, 188] on div "[DATE] - [DATE]" at bounding box center [179, 181] width 304 height 46
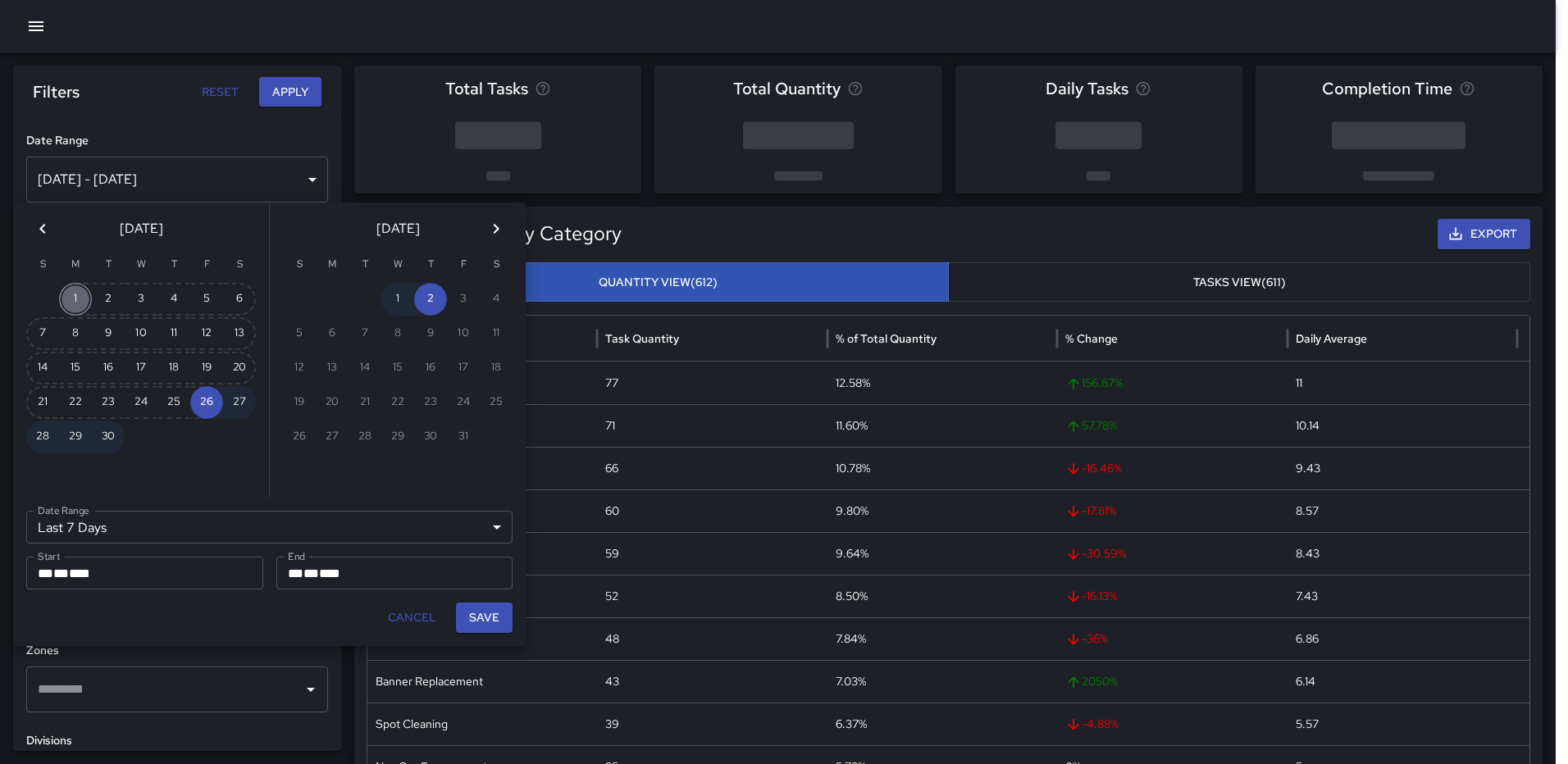
click at [73, 293] on button "1" at bounding box center [75, 299] width 33 height 33
type input "******"
type input "**********"
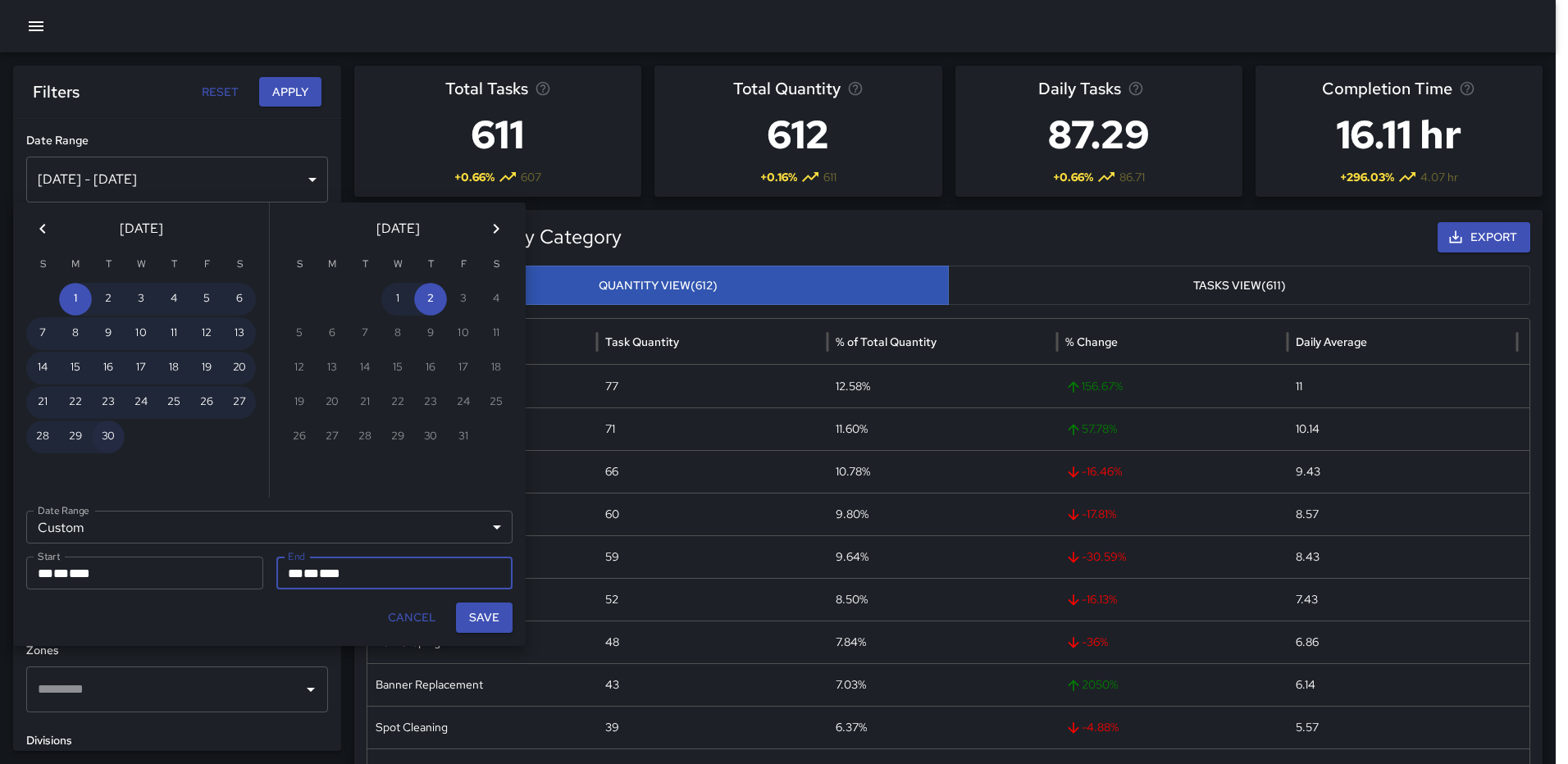
click at [106, 433] on button "30" at bounding box center [108, 437] width 33 height 33
type input "**********"
click at [488, 619] on button "Save" at bounding box center [484, 618] width 57 height 30
type input "**********"
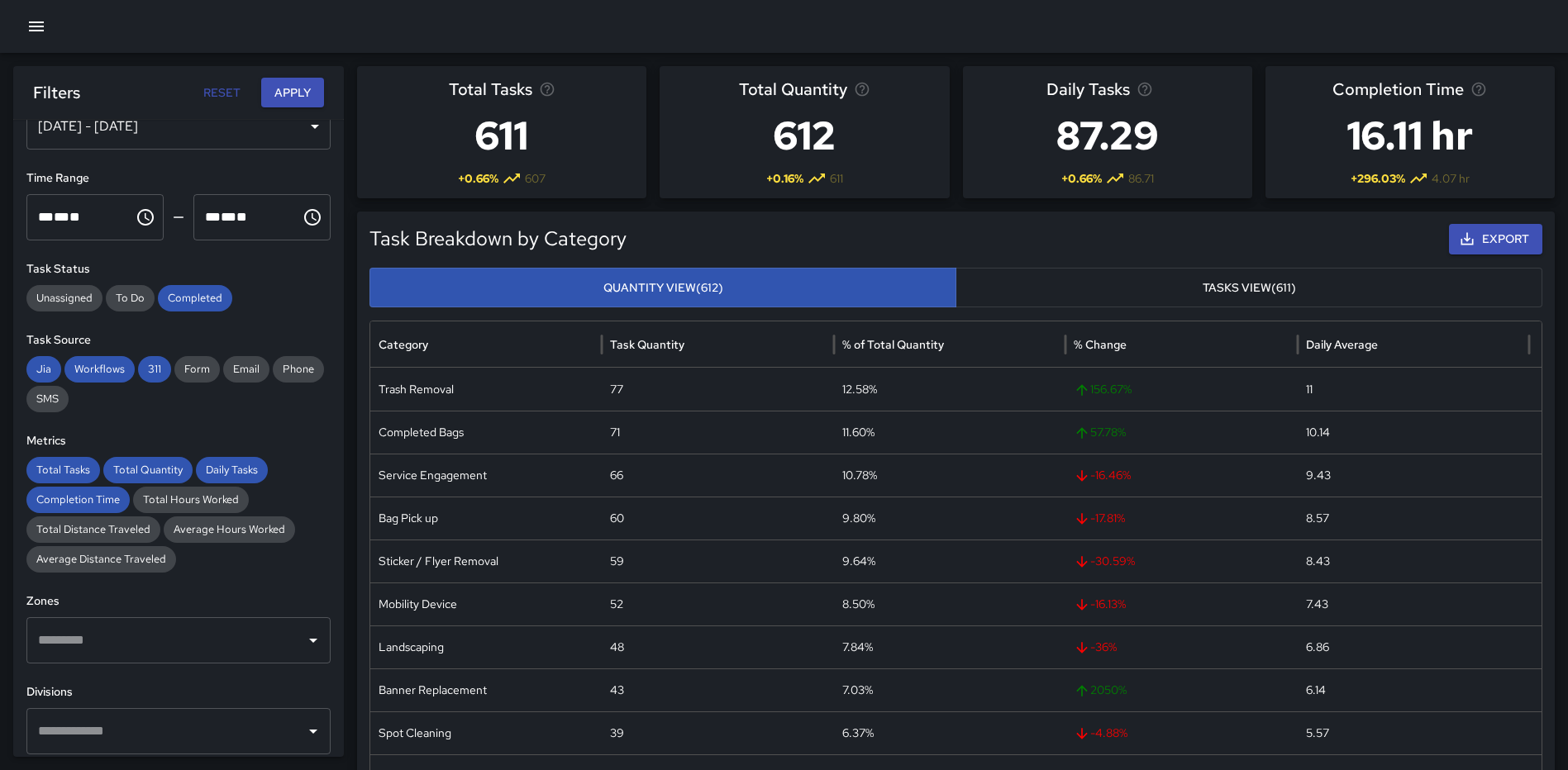
scroll to position [165, 0]
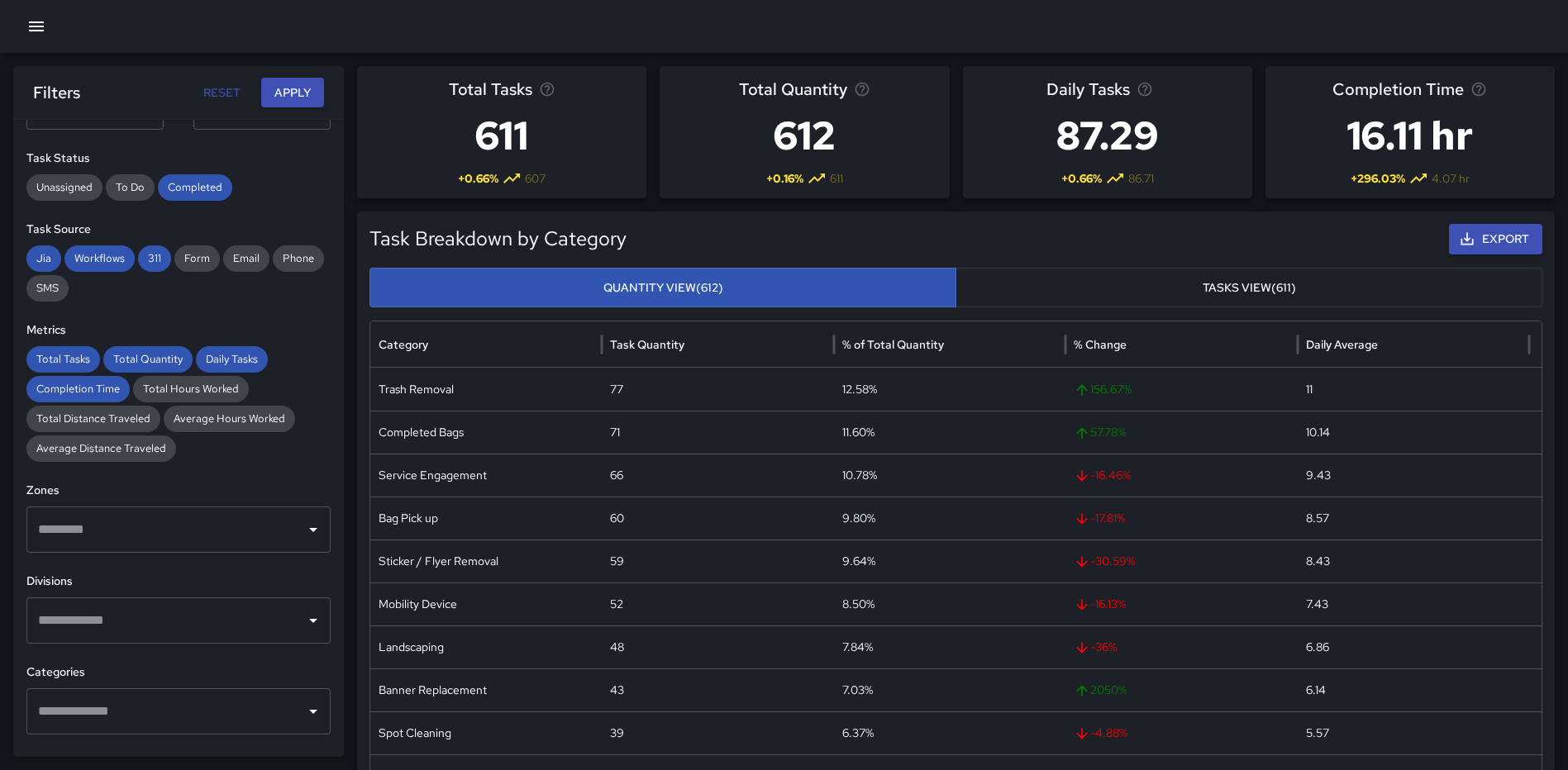
click at [216, 638] on div "​" at bounding box center [179, 621] width 304 height 46
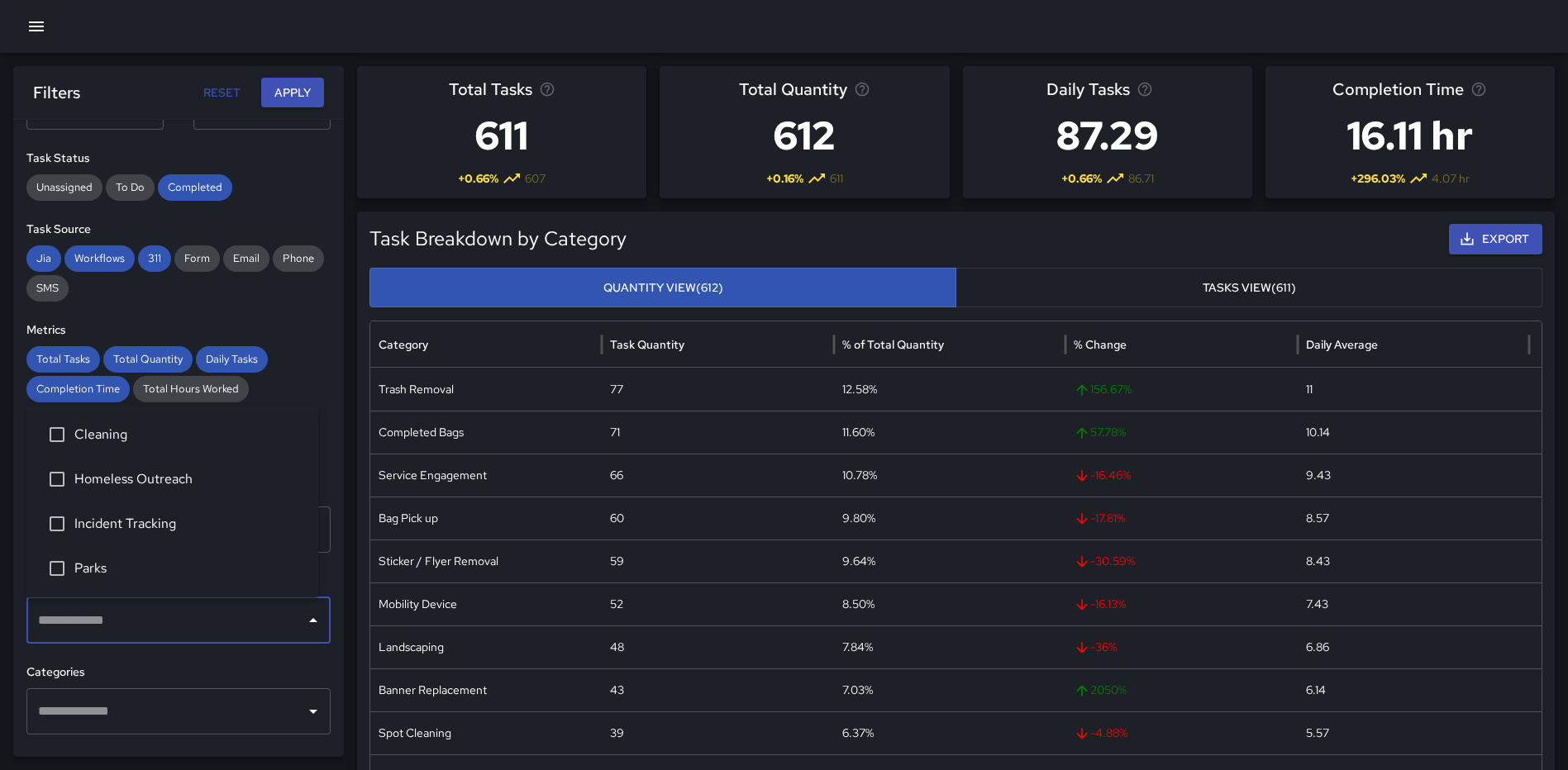
click at [207, 478] on span "Homeless Outreach" at bounding box center [189, 479] width 231 height 20
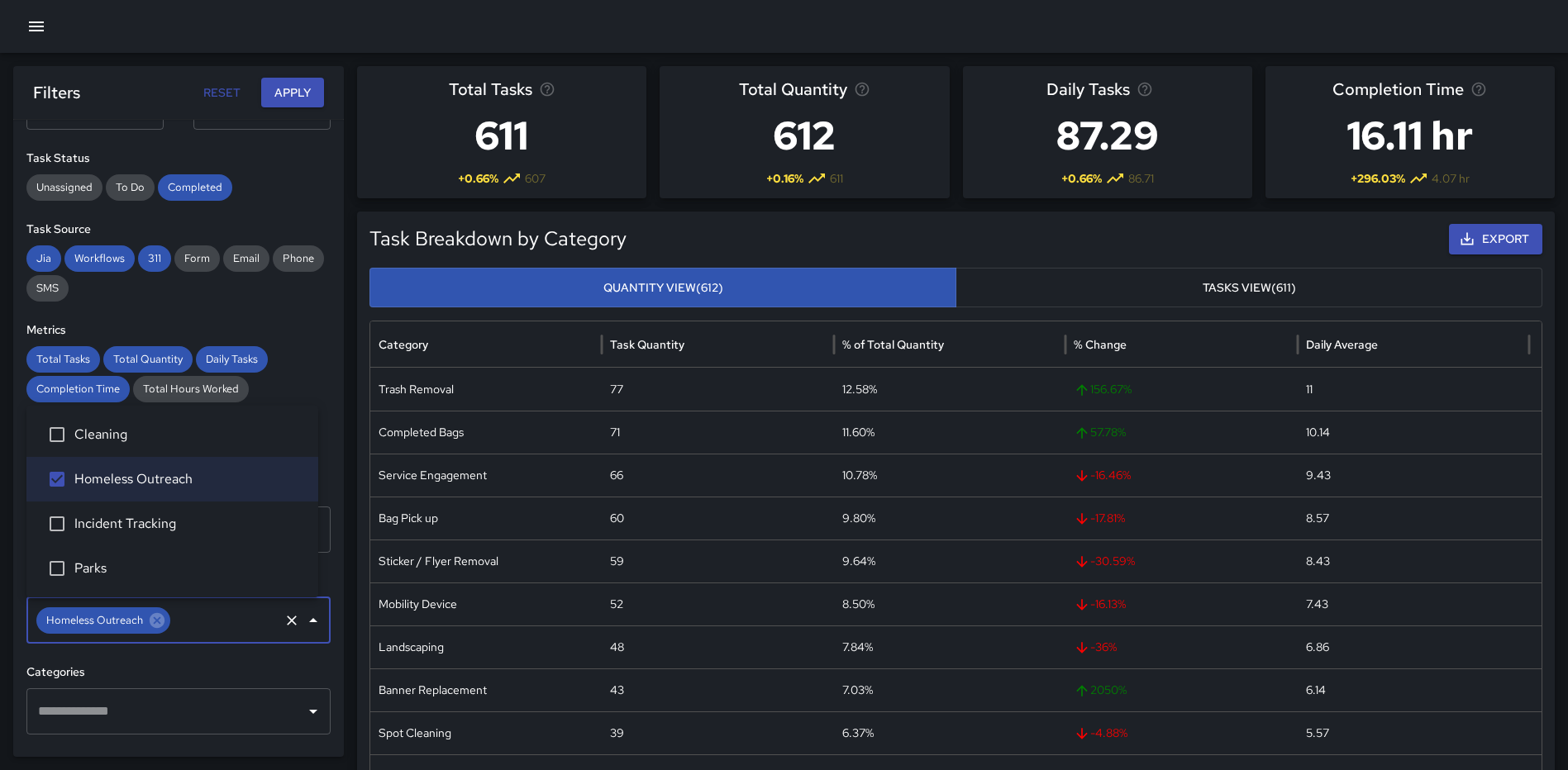
click at [292, 89] on button "Apply" at bounding box center [292, 93] width 63 height 30
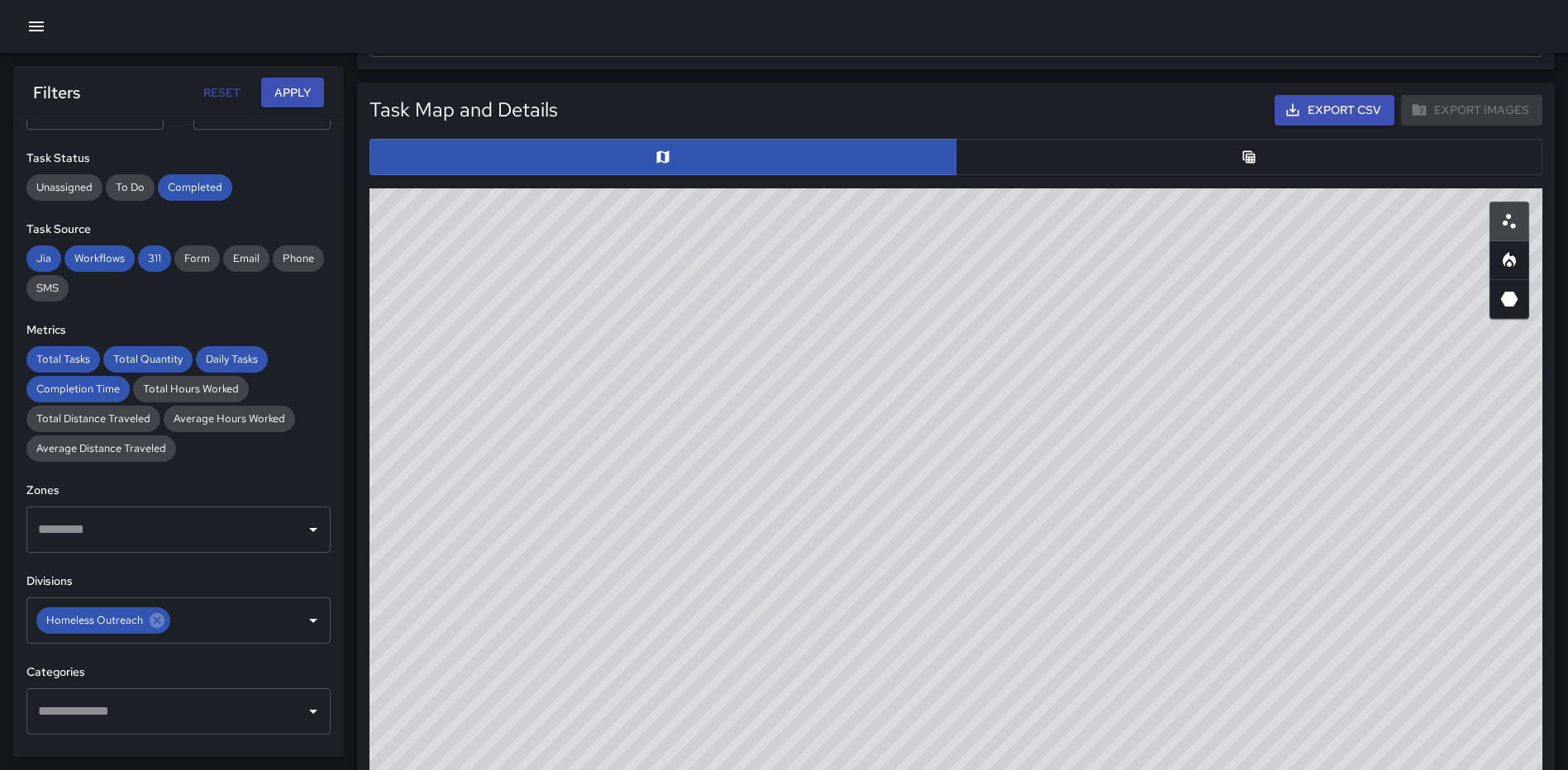
scroll to position [757, 0]
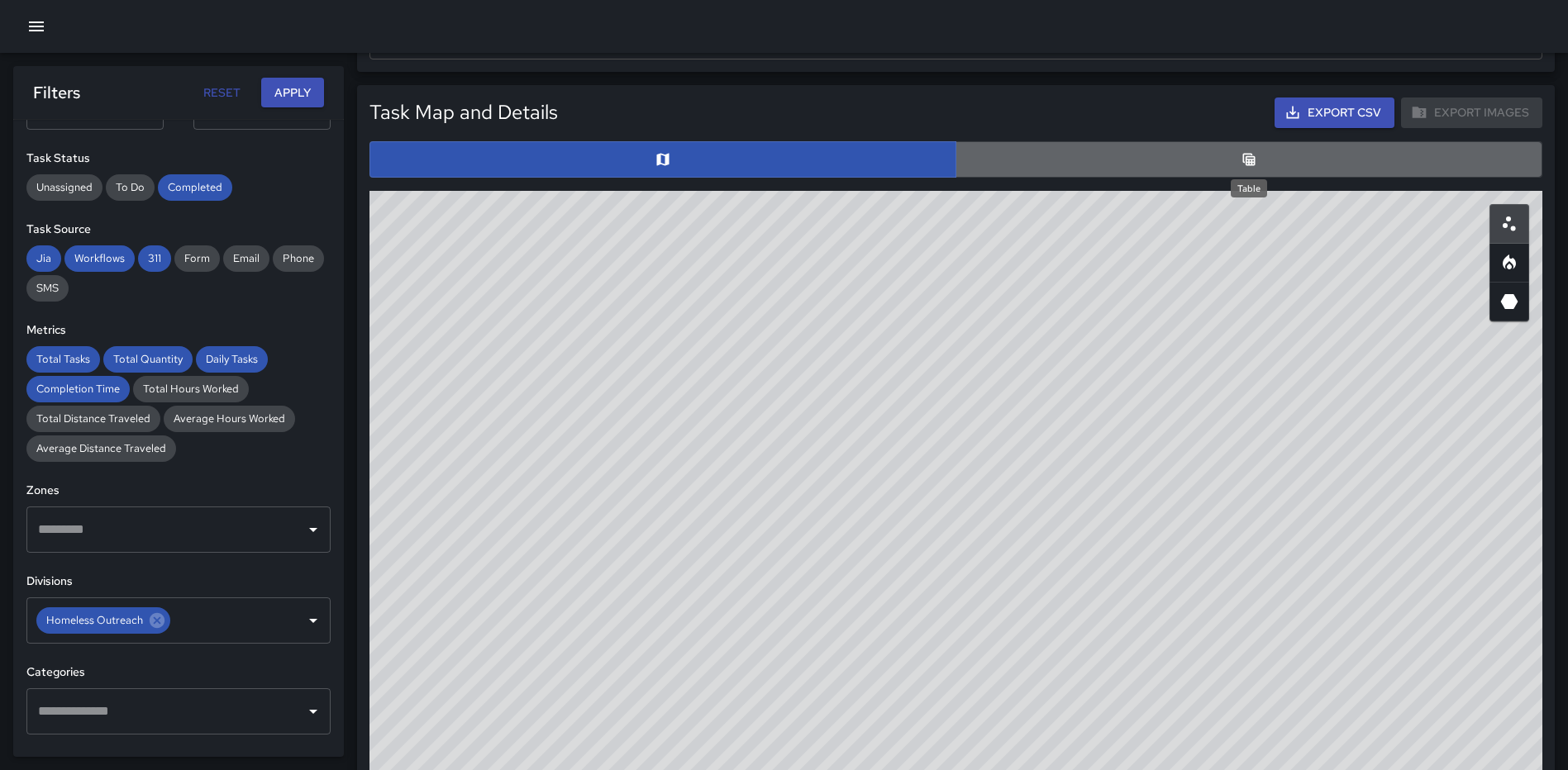
click at [1244, 165] on icon "Table" at bounding box center [1249, 159] width 17 height 17
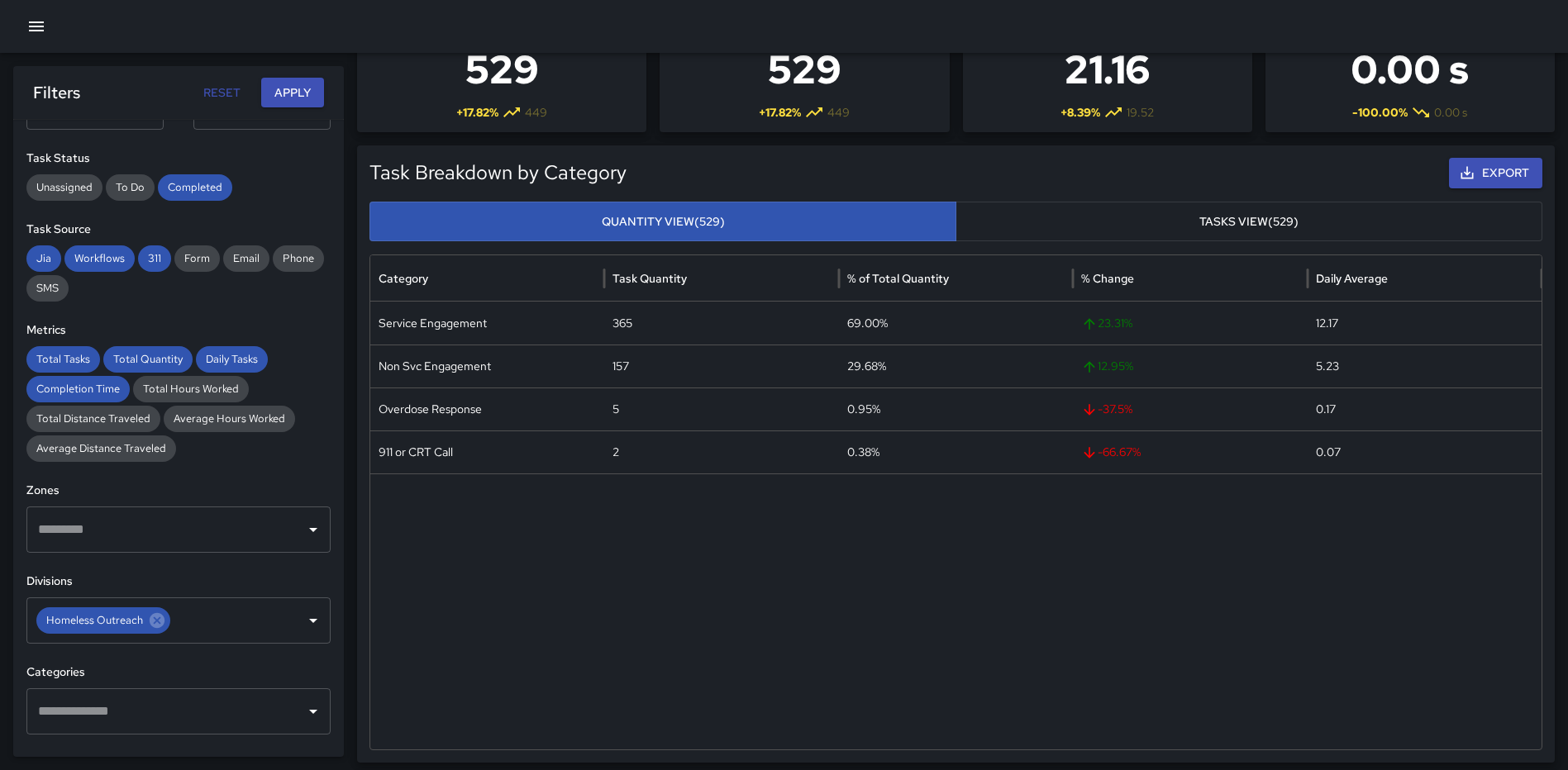
scroll to position [63, 0]
